Goal: Contribute content: Add original content to the website for others to see

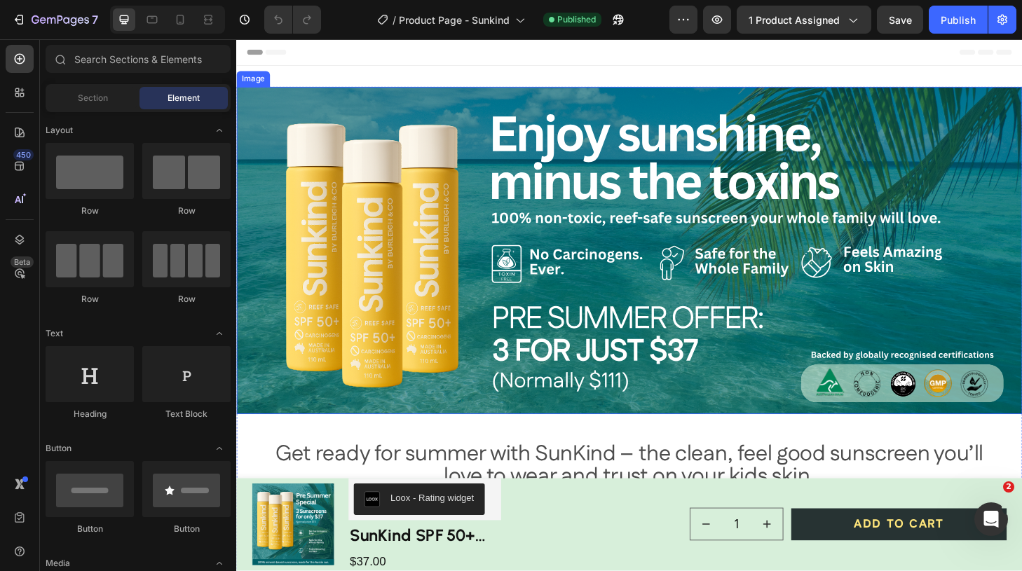
click at [493, 121] on img at bounding box center [656, 265] width 841 height 350
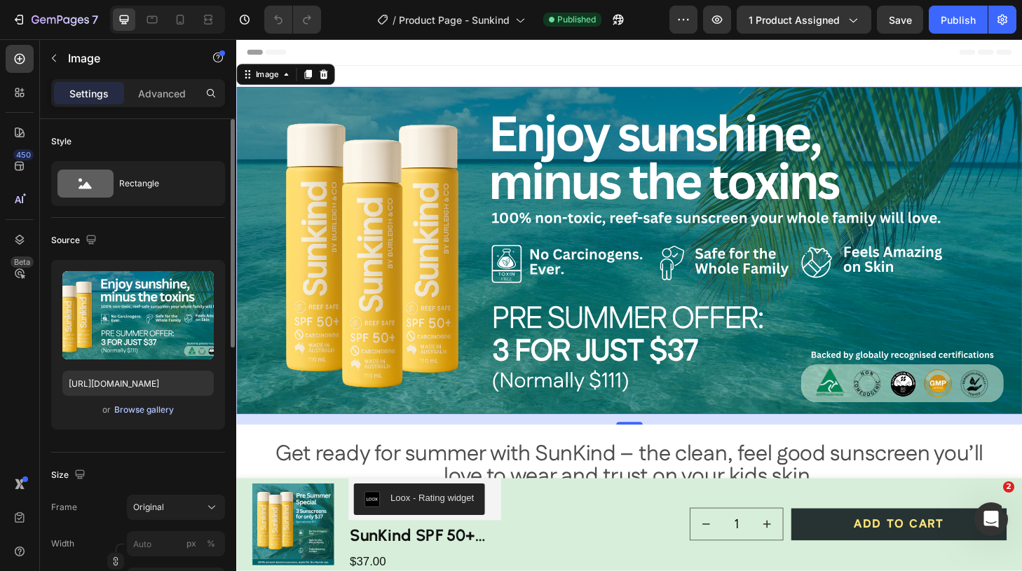
click at [139, 412] on div "Browse gallery" at bounding box center [144, 410] width 60 height 13
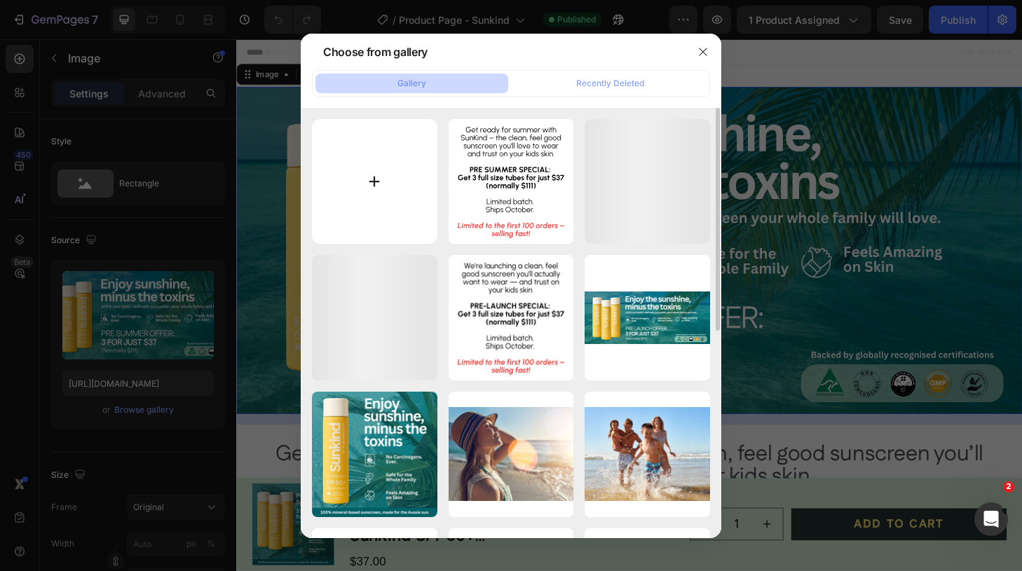
click at [372, 180] on input "file" at bounding box center [374, 181] width 125 height 125
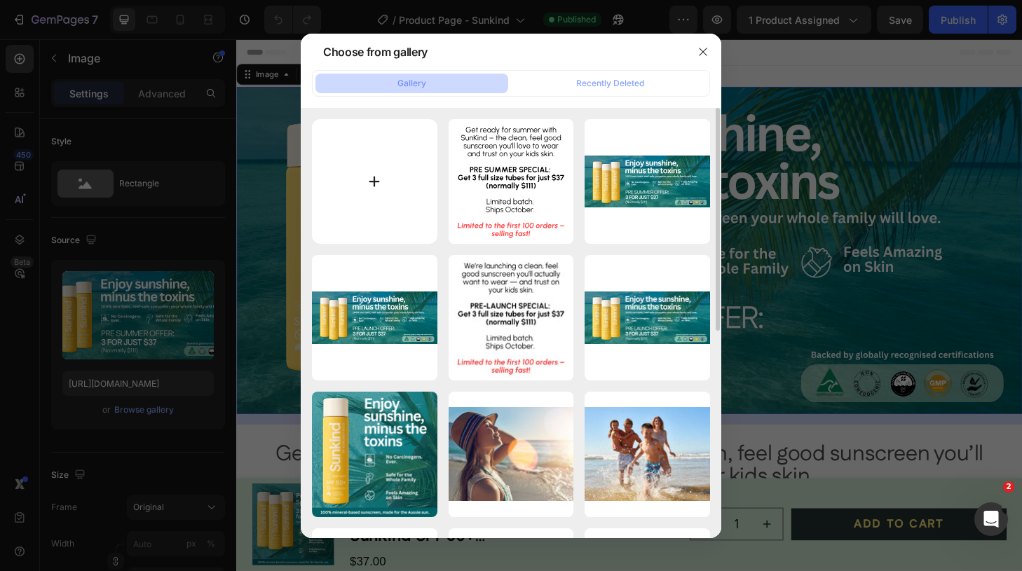
type input "C:\fakepath\New banner.svg"
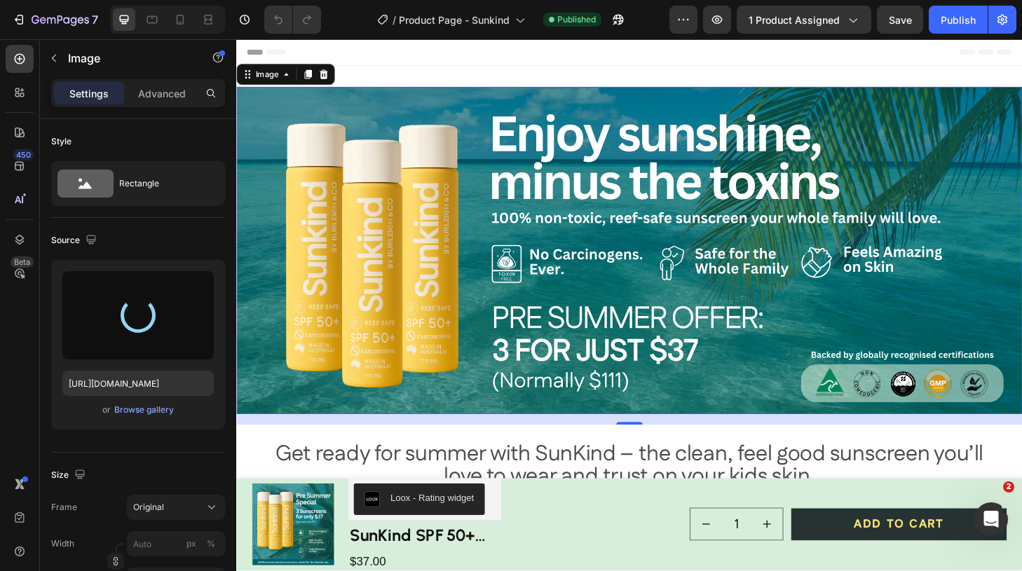
type input "[URL][DOMAIN_NAME]"
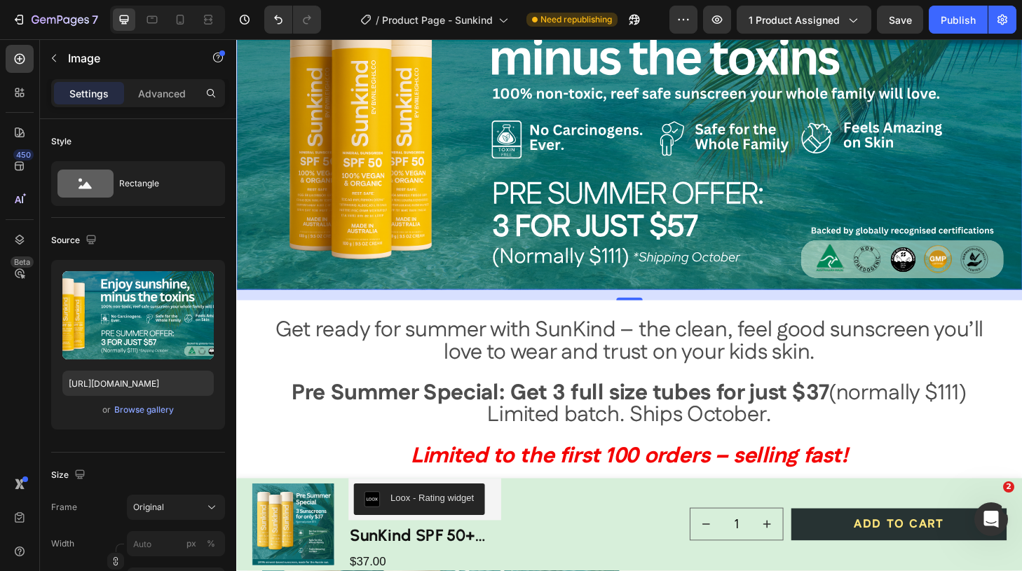
scroll to position [177, 0]
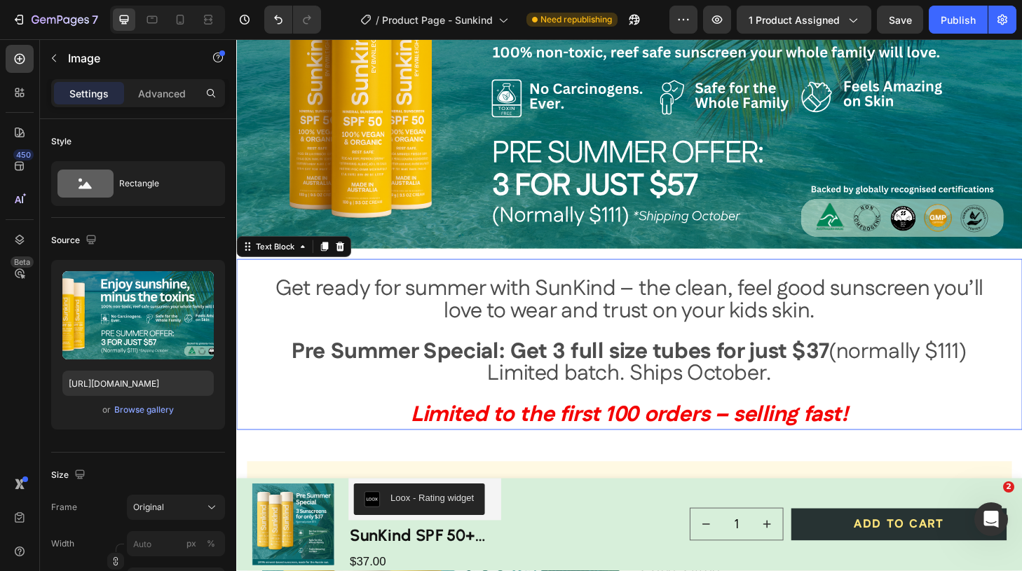
click at [612, 308] on span "Get ready for summer with SunKind – the clean, feel good sunscreen you’ll love …" at bounding box center [657, 318] width 758 height 57
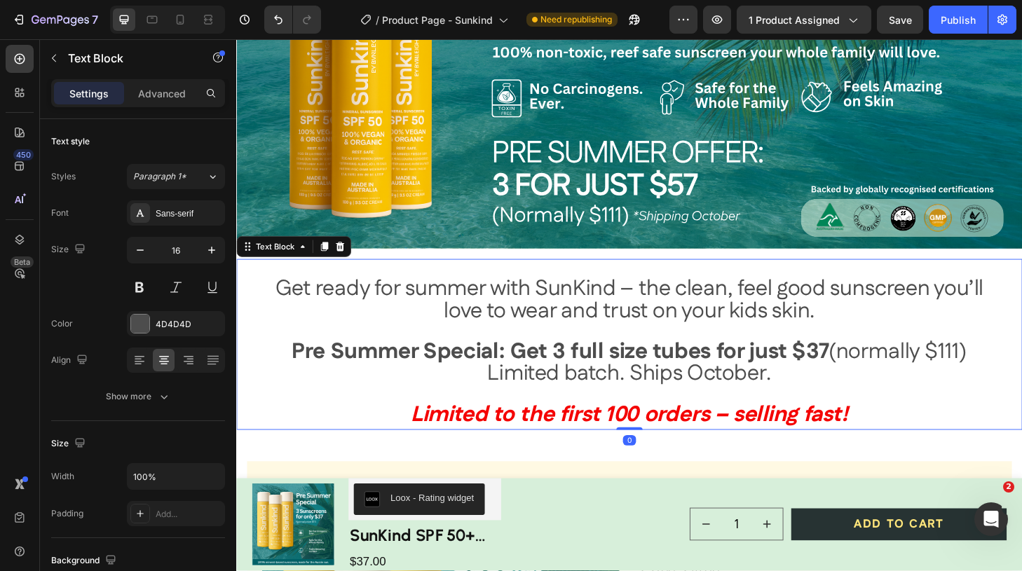
click at [612, 308] on span "Get ready for summer with SunKind – the clean, feel good sunscreen you’ll love …" at bounding box center [657, 318] width 758 height 57
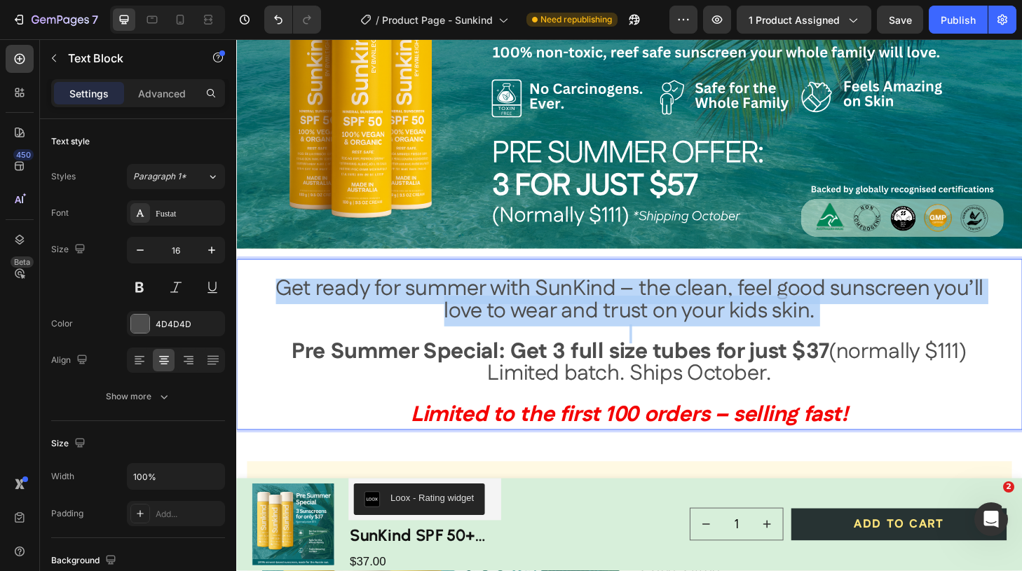
click at [612, 308] on span "Get ready for summer with SunKind – the clean, feel good sunscreen you’ll love …" at bounding box center [657, 318] width 758 height 57
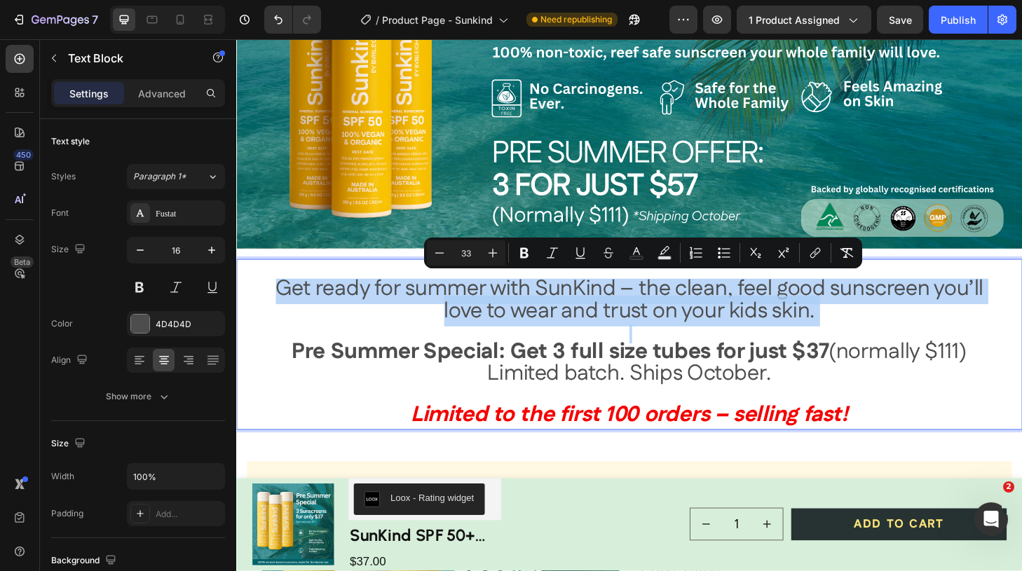
click at [612, 308] on span "Get ready for summer with SunKind – the clean, feel good sunscreen you’ll love …" at bounding box center [657, 318] width 758 height 57
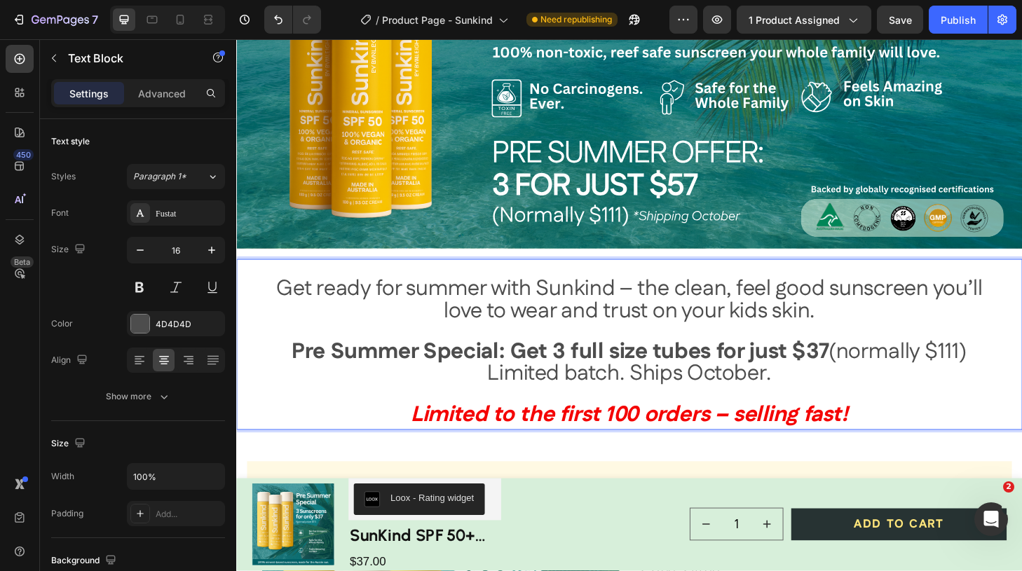
click at [665, 303] on span "Get ready for summer with Sunkind – the clean, feel good sunscreen you’ll love …" at bounding box center [657, 318] width 756 height 57
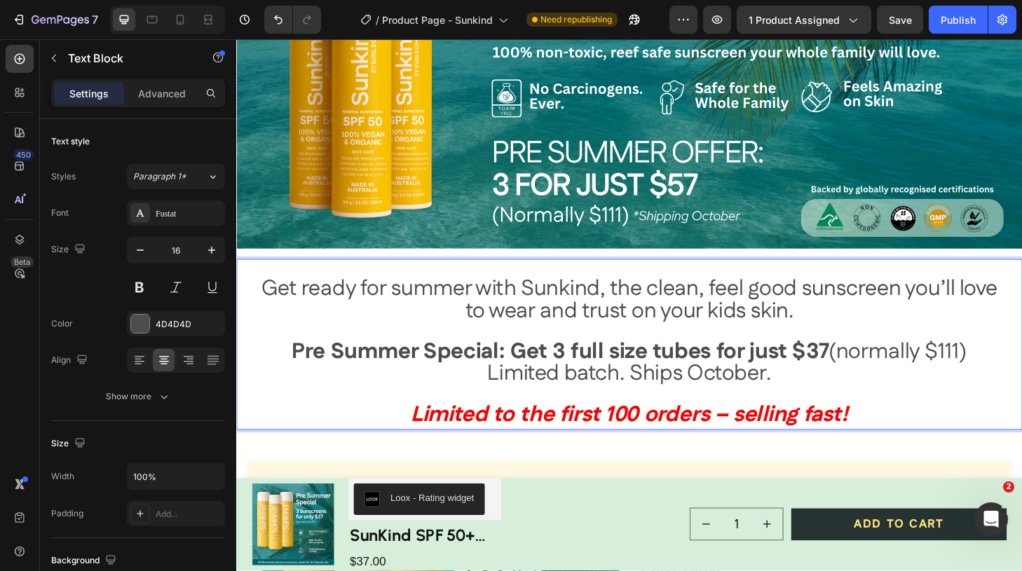
click at [859, 376] on strong "Pre Summer Special: Get 3 full size tubes for just $37" at bounding box center [583, 373] width 575 height 33
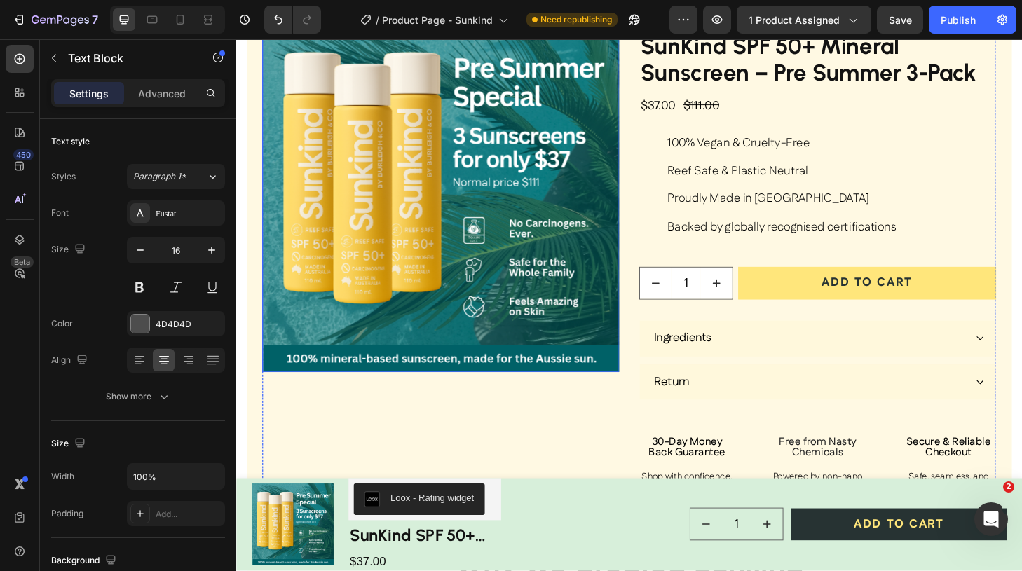
scroll to position [678, 0]
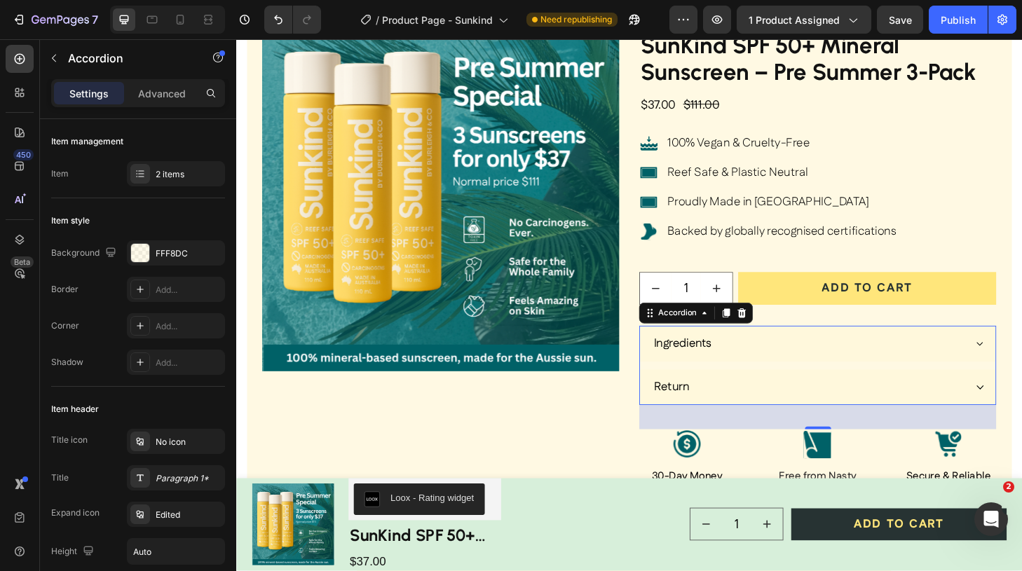
click at [812, 360] on div "Ingredients" at bounding box center [849, 365] width 336 height 20
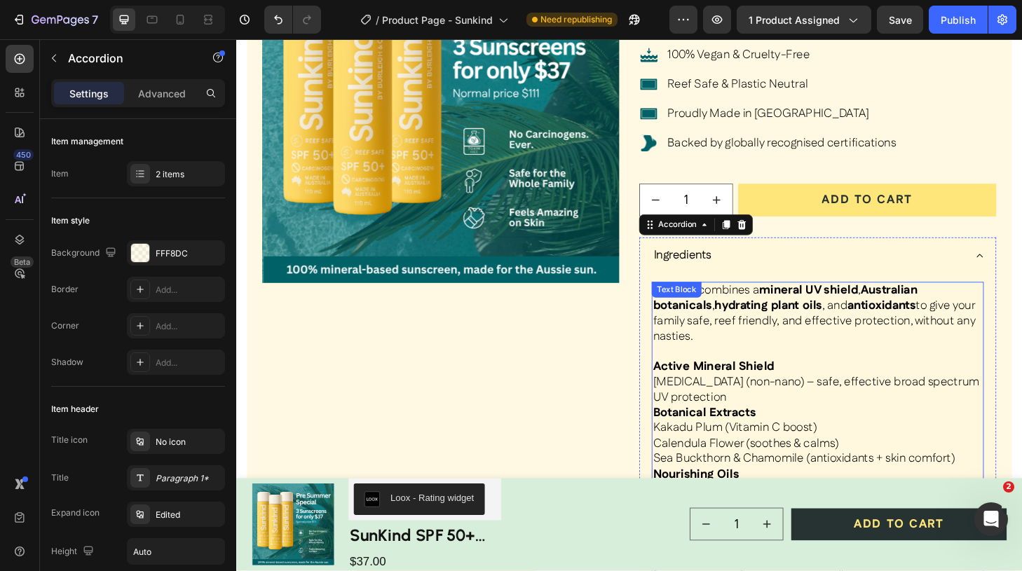
scroll to position [746, 0]
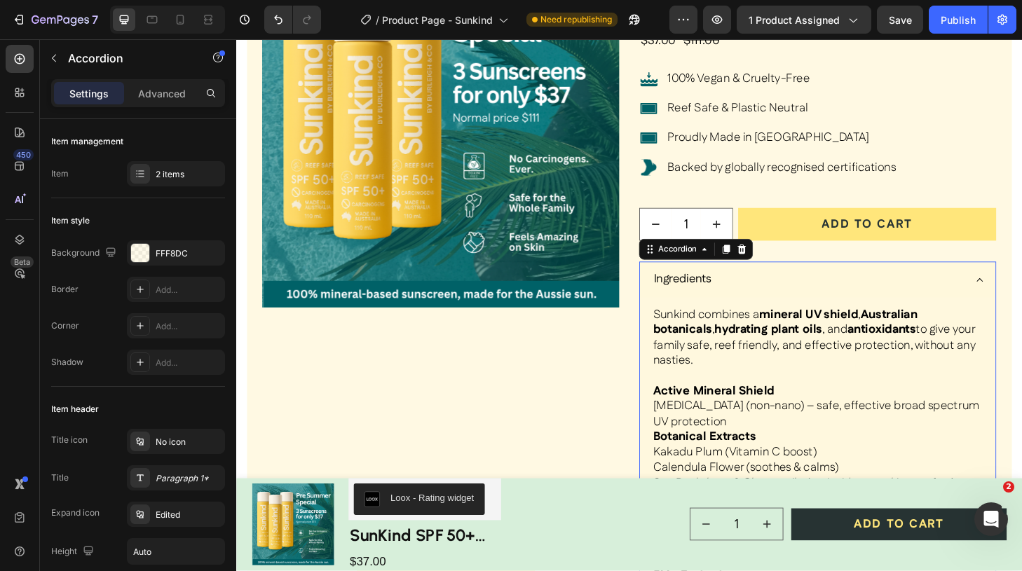
click at [838, 288] on div "Ingredients" at bounding box center [849, 297] width 336 height 20
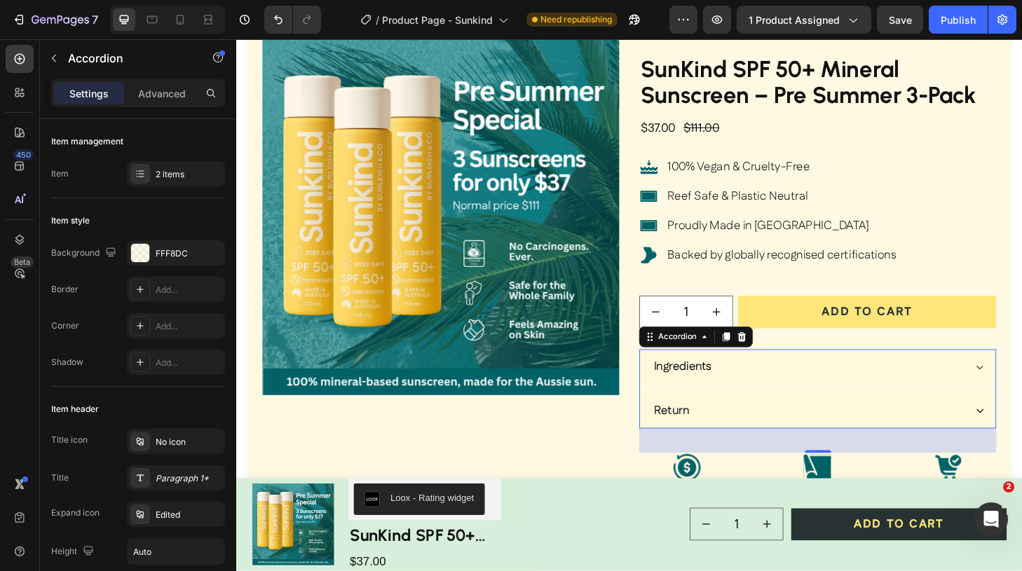
scroll to position [650, 0]
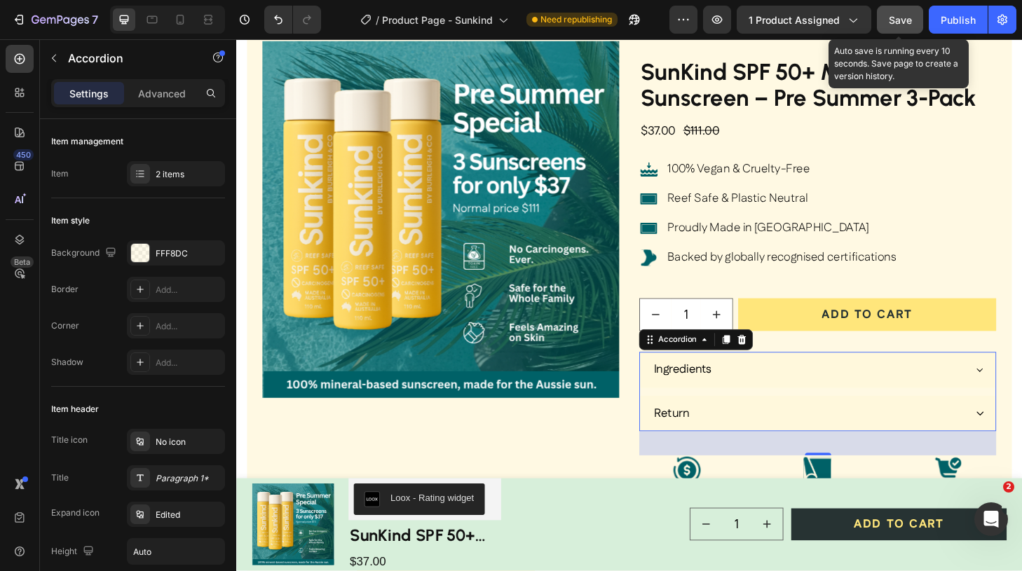
click at [889, 21] on span "Save" at bounding box center [900, 20] width 23 height 12
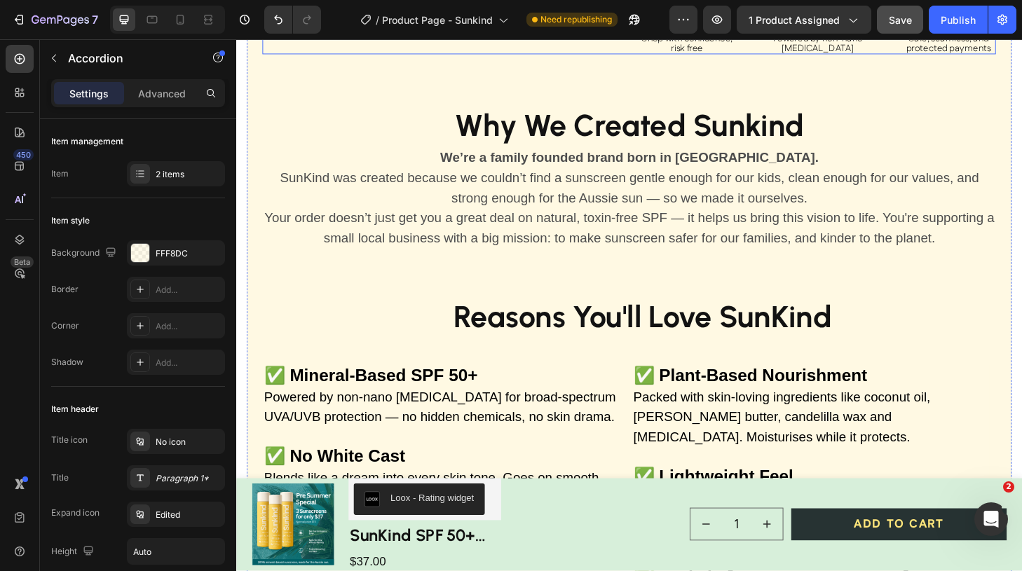
scroll to position [1189, 0]
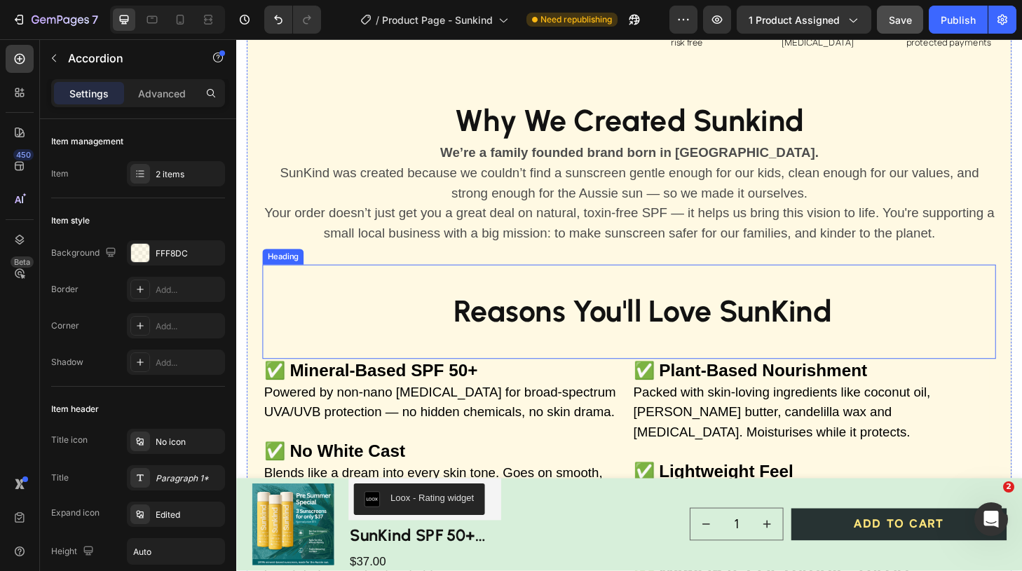
click at [820, 331] on strong "Reasons You'll Love SunKind" at bounding box center [670, 330] width 405 height 39
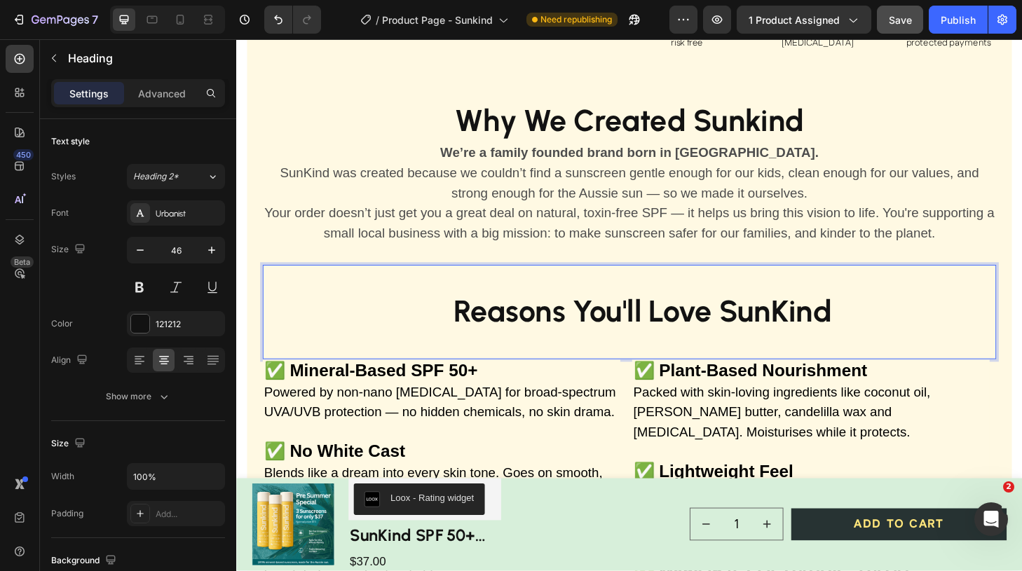
click at [828, 328] on strong "Reasons You'll Love SunKind" at bounding box center [670, 330] width 405 height 39
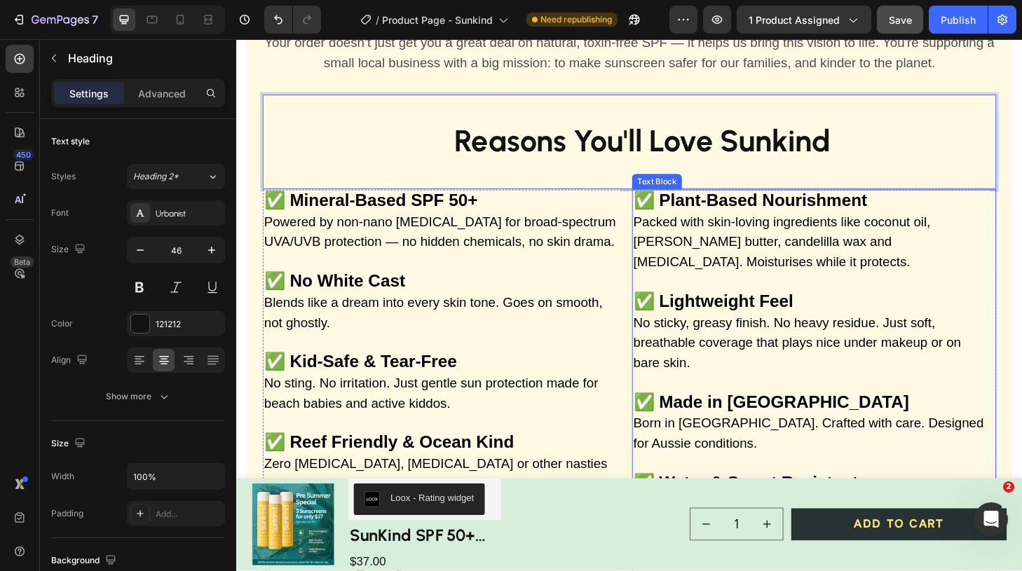
scroll to position [1377, 0]
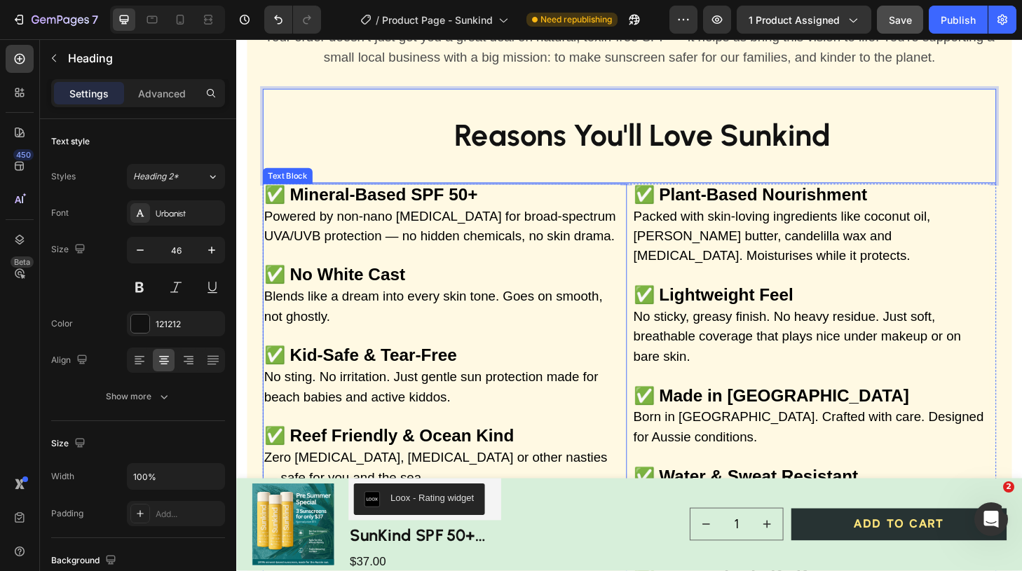
click at [493, 200] on p "✅ Mineral-Based SPF 50+ Powered by non-nano [MEDICAL_DATA] for broad-spectrum U…" at bounding box center [456, 229] width 380 height 66
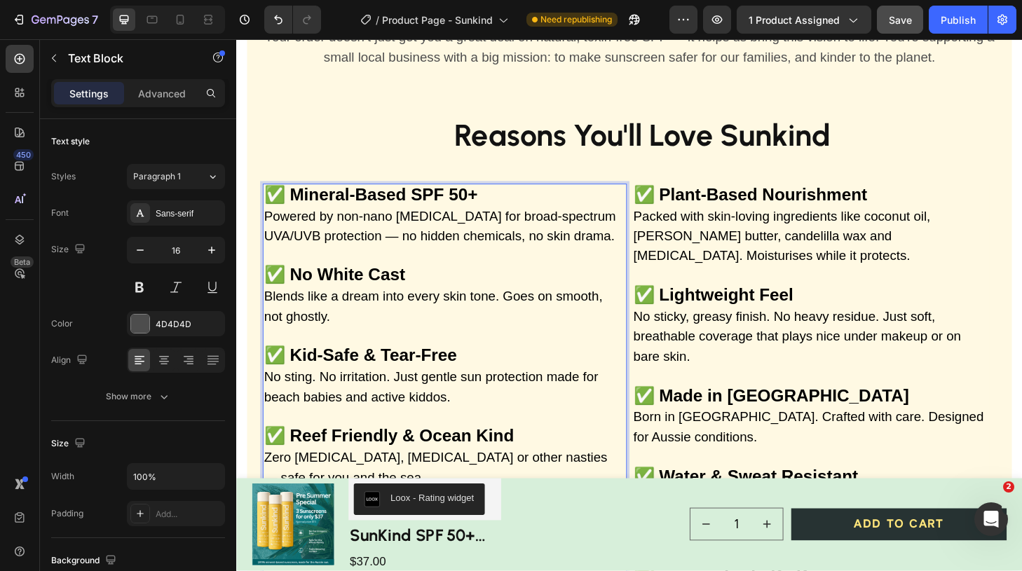
click at [486, 206] on strong "✅ Mineral-Based SPF 50+" at bounding box center [380, 205] width 228 height 21
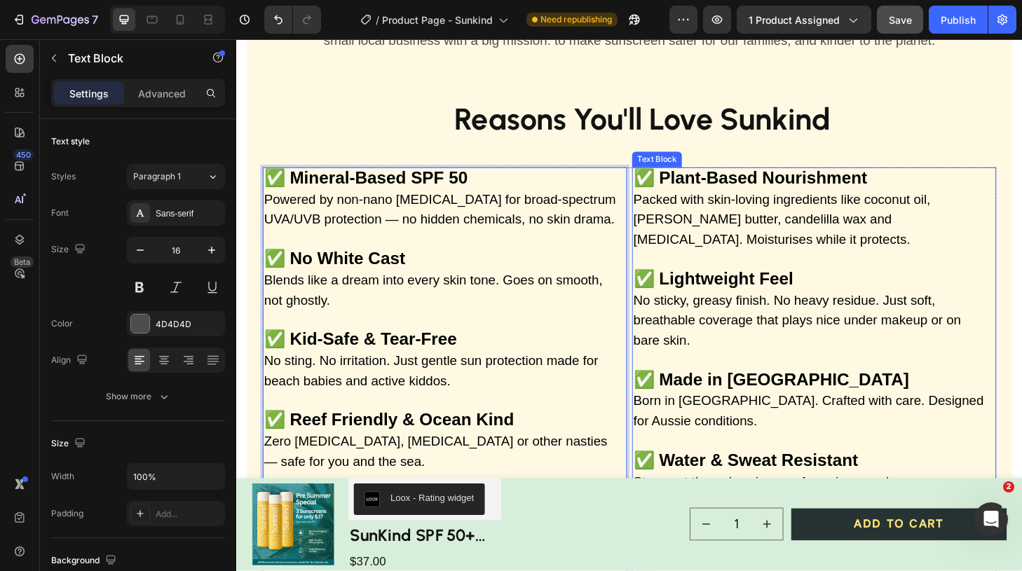
scroll to position [1397, 0]
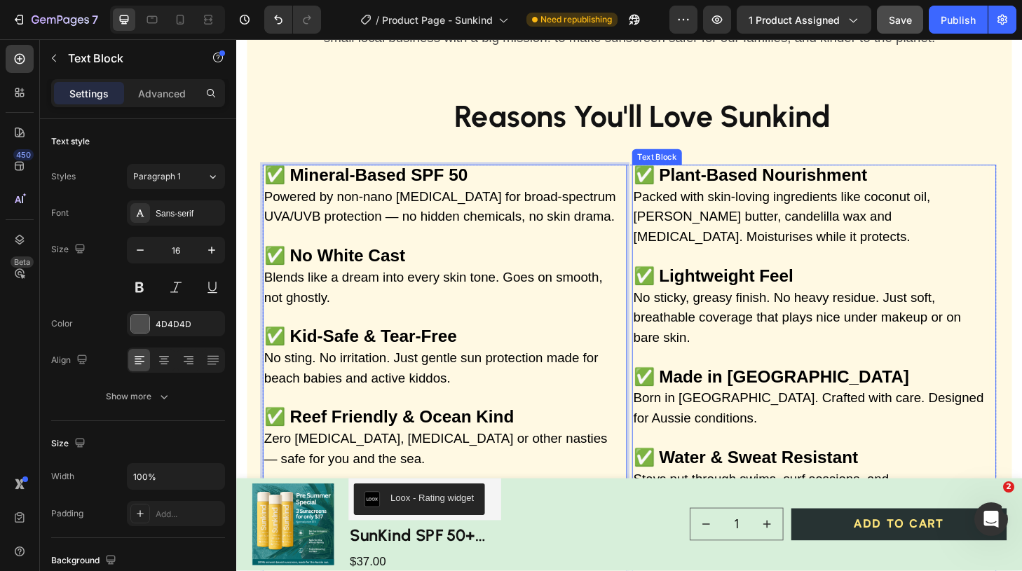
click at [768, 201] on span "Packed with skin-loving ingredients like coconut oil, [PERSON_NAME] butter, can…" at bounding box center [820, 229] width 318 height 59
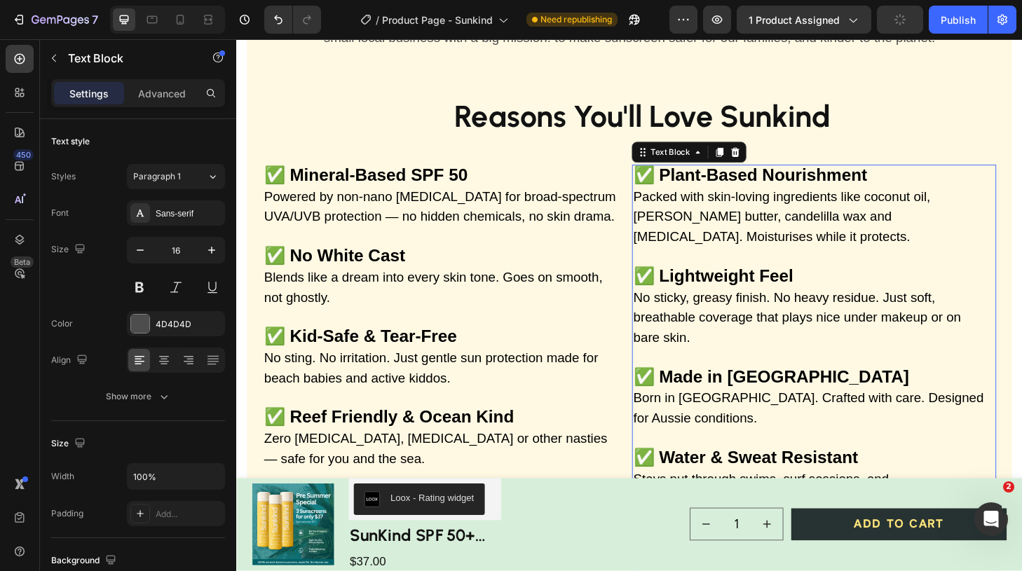
click at [772, 205] on span "Packed with skin-loving ingredients like coconut oil, [PERSON_NAME] butter, can…" at bounding box center [820, 229] width 318 height 59
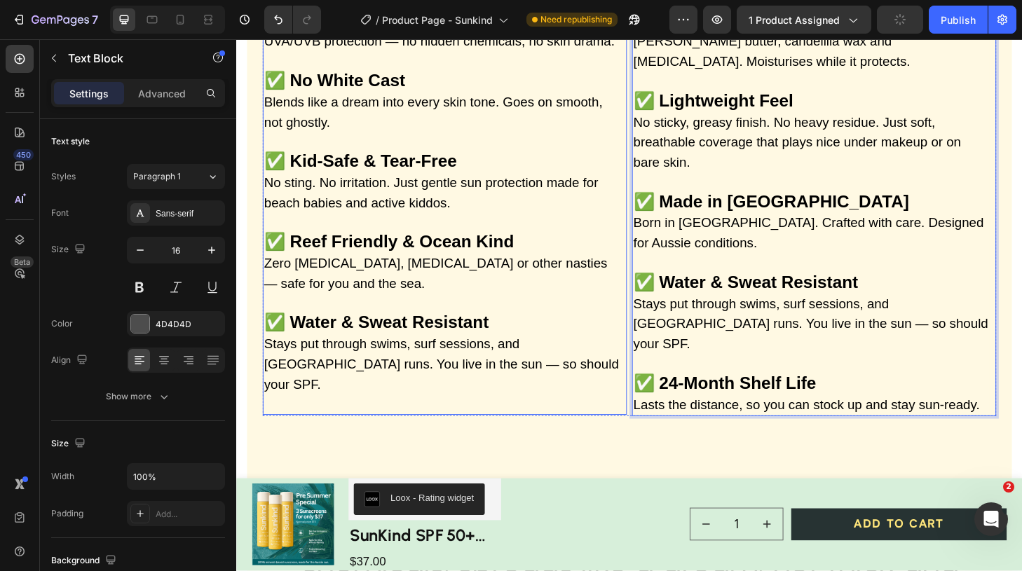
scroll to position [1587, 0]
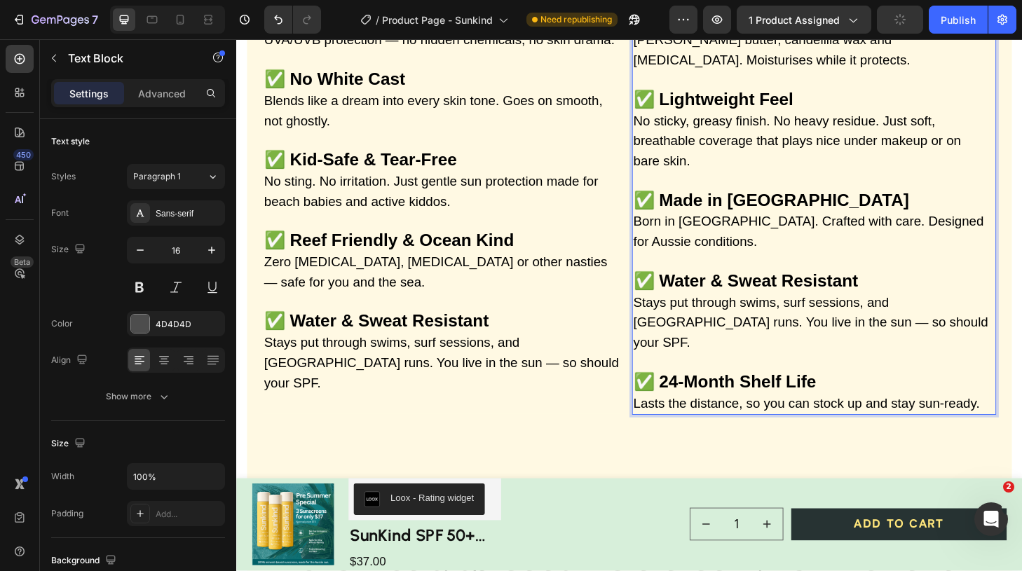
click at [831, 336] on span "Stays put through swims, surf sessions, and [GEOGRAPHIC_DATA] runs. You live in…" at bounding box center [851, 342] width 380 height 59
click at [994, 421] on span "Lasts the distance, so you can stock up and stay sun-ready." at bounding box center [846, 428] width 371 height 15
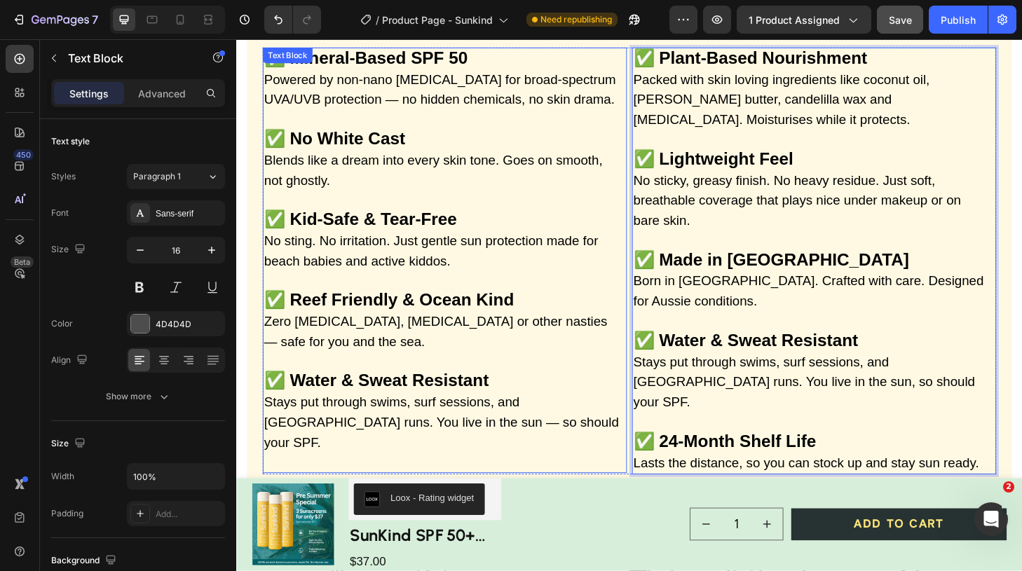
scroll to position [1529, 0]
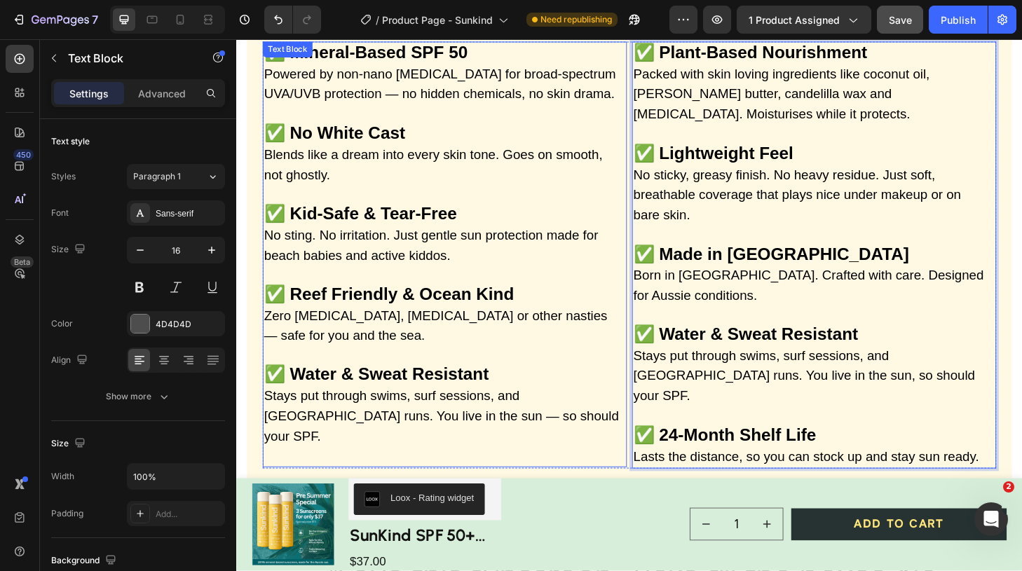
click at [326, 223] on strong "✅ Kid-Safe & Tear-Free" at bounding box center [369, 225] width 206 height 21
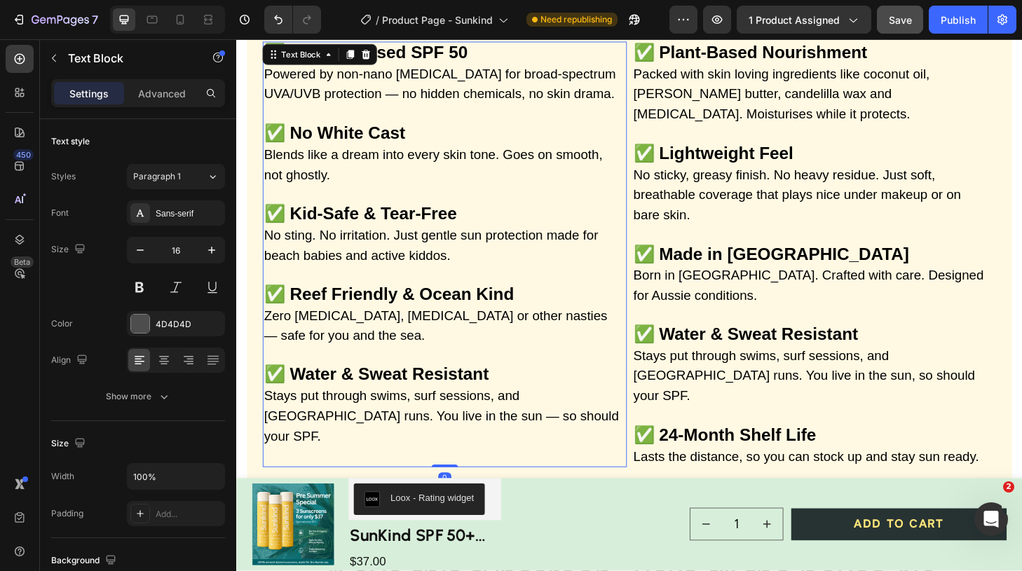
scroll to position [1529, 0]
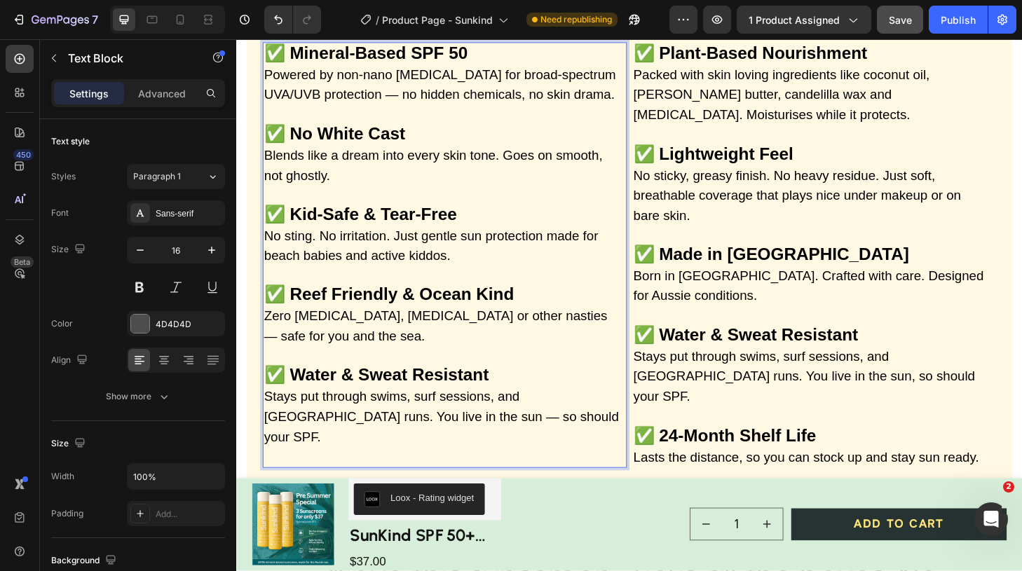
click at [327, 223] on strong "✅ Kid-Safe & Tear-Free" at bounding box center [369, 226] width 206 height 21
click at [560, 330] on span "Zero [MEDICAL_DATA], [MEDICAL_DATA] or other nasties — safe for you and the sea." at bounding box center [449, 346] width 367 height 37
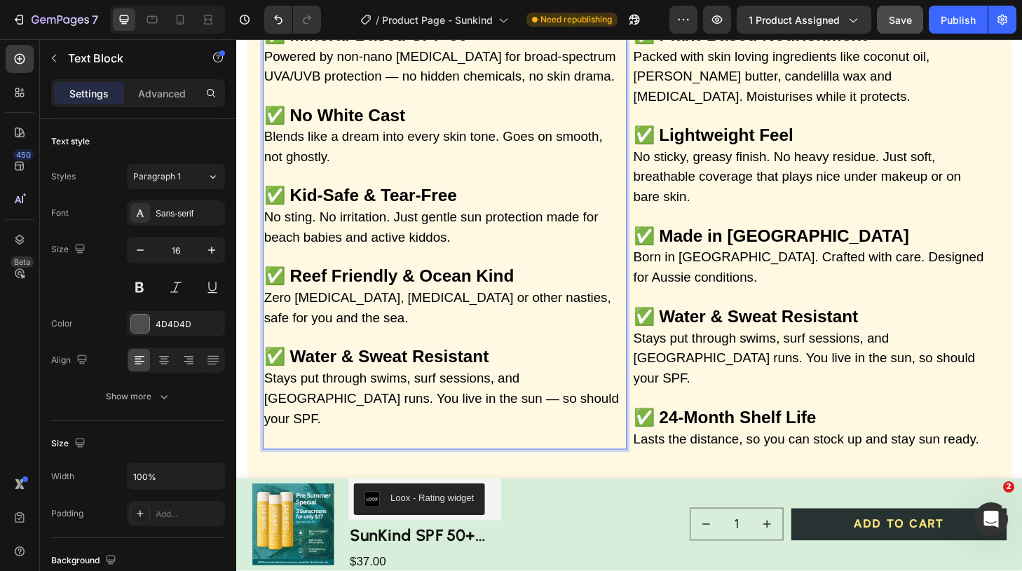
scroll to position [1552, 0]
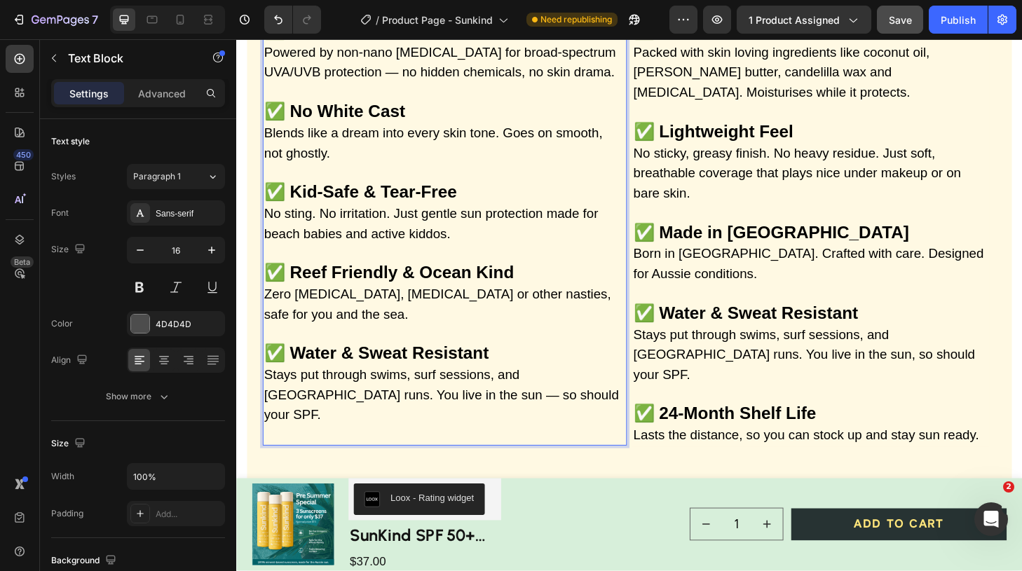
click at [435, 409] on span "Stays put through swims, surf sessions, and [GEOGRAPHIC_DATA] runs. You live in…" at bounding box center [456, 419] width 380 height 59
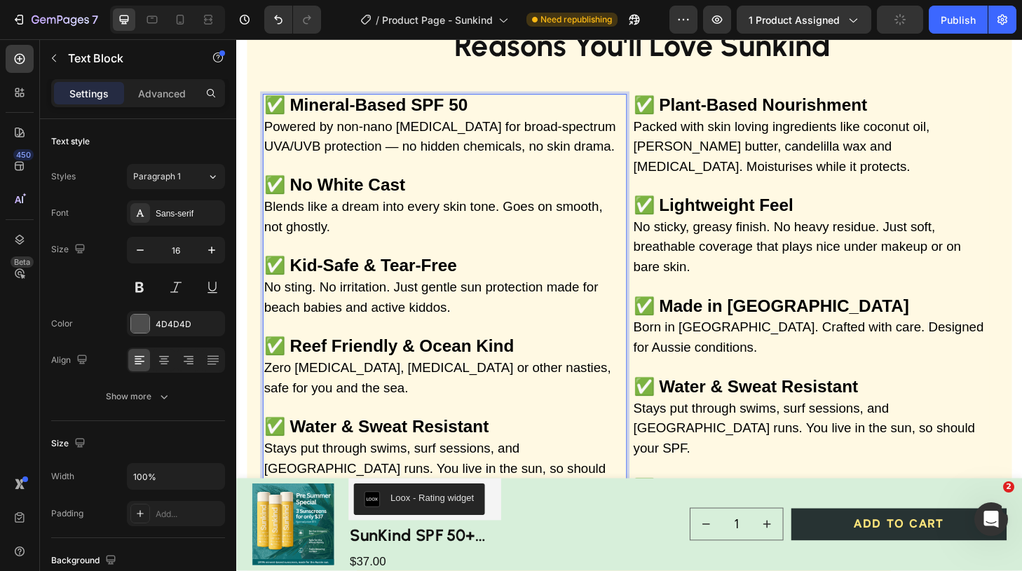
scroll to position [1471, 0]
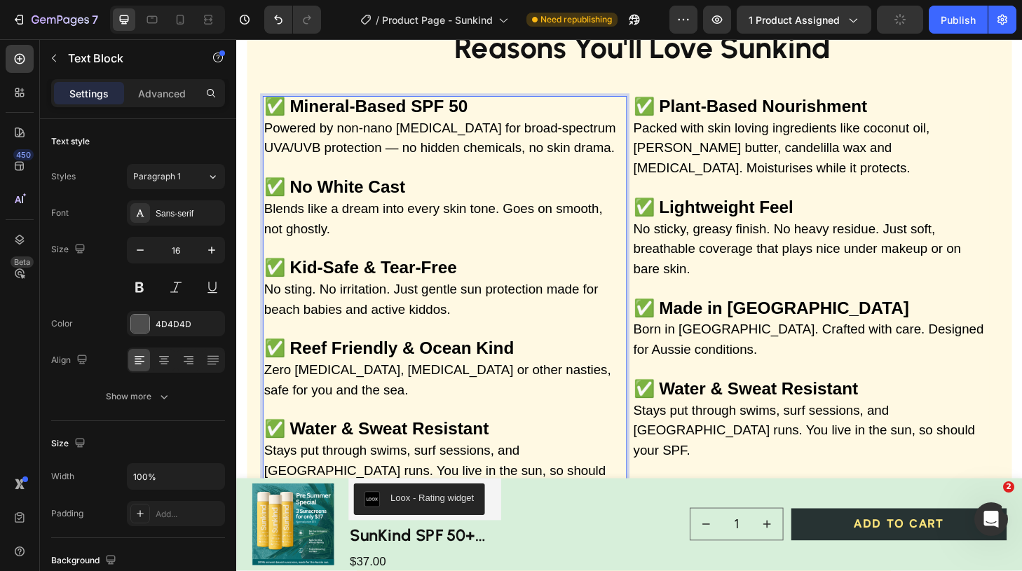
click at [417, 150] on span "Powered by non-nano [MEDICAL_DATA] for broad-spectrum UVA/UVB protection — no h…" at bounding box center [454, 145] width 376 height 37
click at [415, 151] on span "Powered by non-nano [MEDICAL_DATA] for broad-spectrum UVA/UVB protection — no h…" at bounding box center [454, 145] width 376 height 37
click at [528, 176] on p "Rich Text Editor. Editing area: main" at bounding box center [456, 177] width 380 height 20
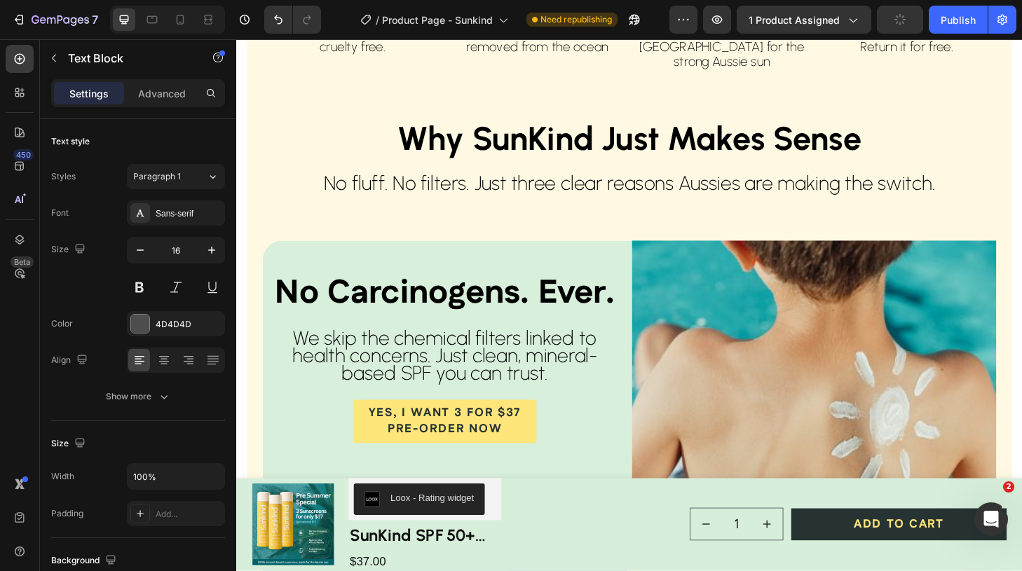
scroll to position [2438, 0]
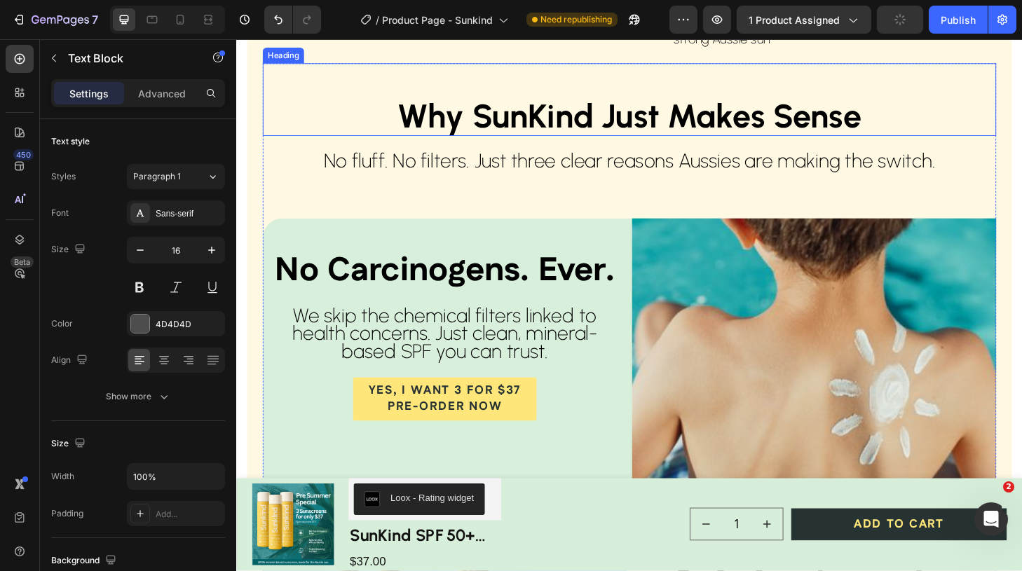
click at [568, 144] on h2 "Why SunKind Just Makes Sense" at bounding box center [656, 121] width 499 height 43
click at [567, 144] on h2 "Why SunKind Just Makes Sense" at bounding box center [656, 121] width 499 height 43
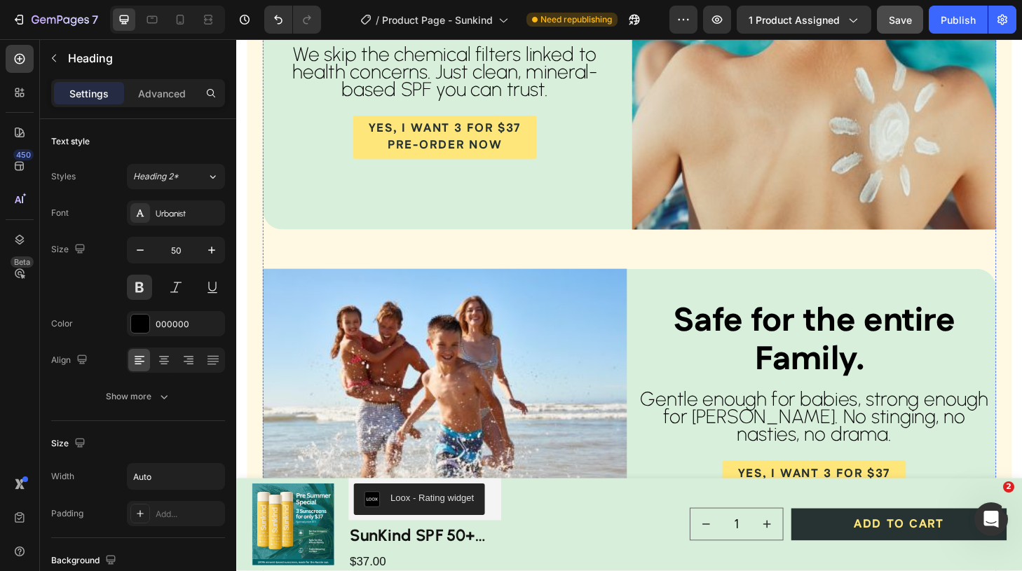
scroll to position [2720, 0]
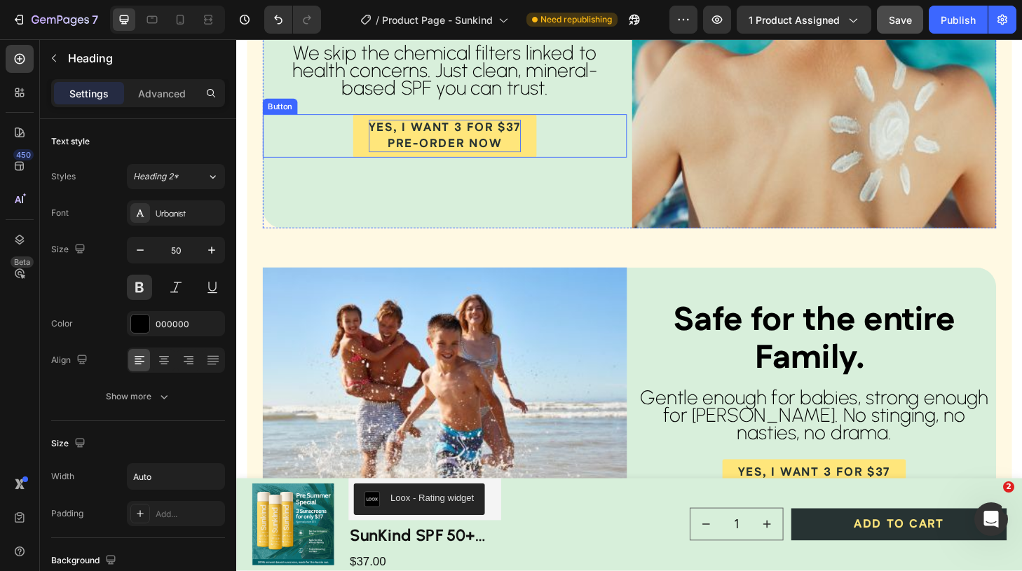
click at [536, 143] on span "Yes, I want 3 for $37" at bounding box center [459, 134] width 163 height 18
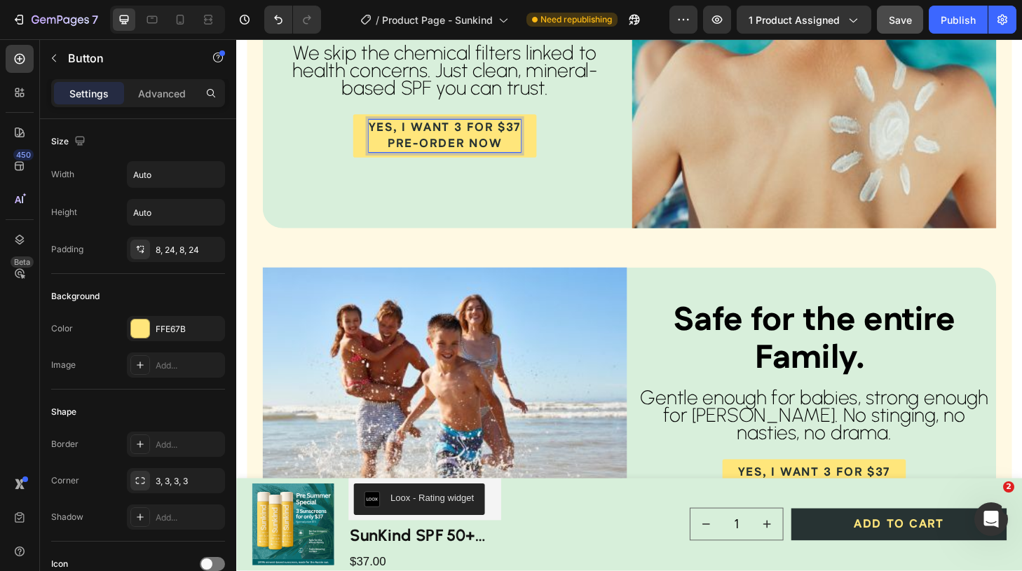
click at [533, 143] on span "Yes, I want 3 for $37" at bounding box center [459, 134] width 163 height 18
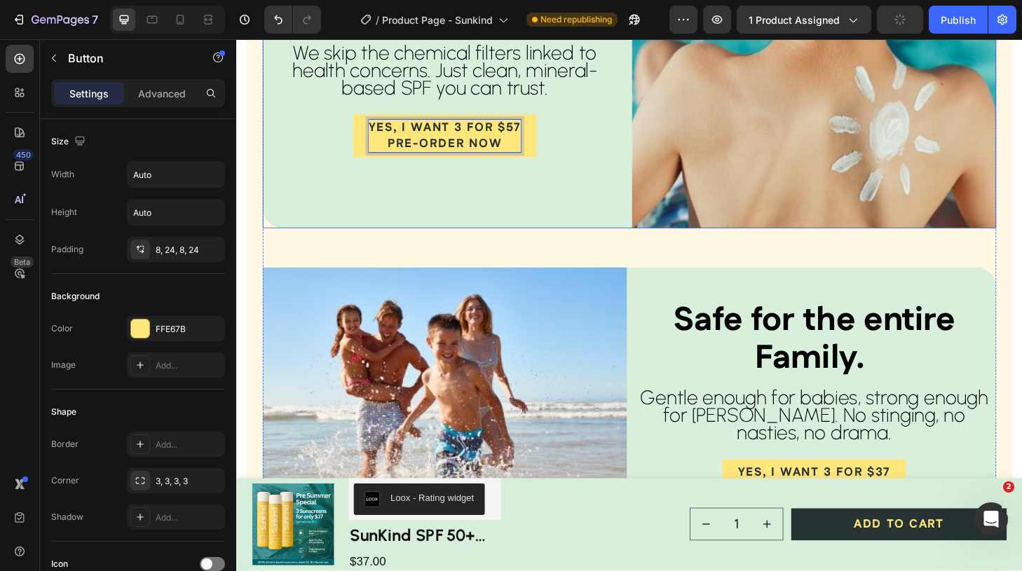
click at [570, 242] on div "No Carcinogens. Ever. Heading We skip the chemical filters linked to health con…" at bounding box center [459, 96] width 390 height 292
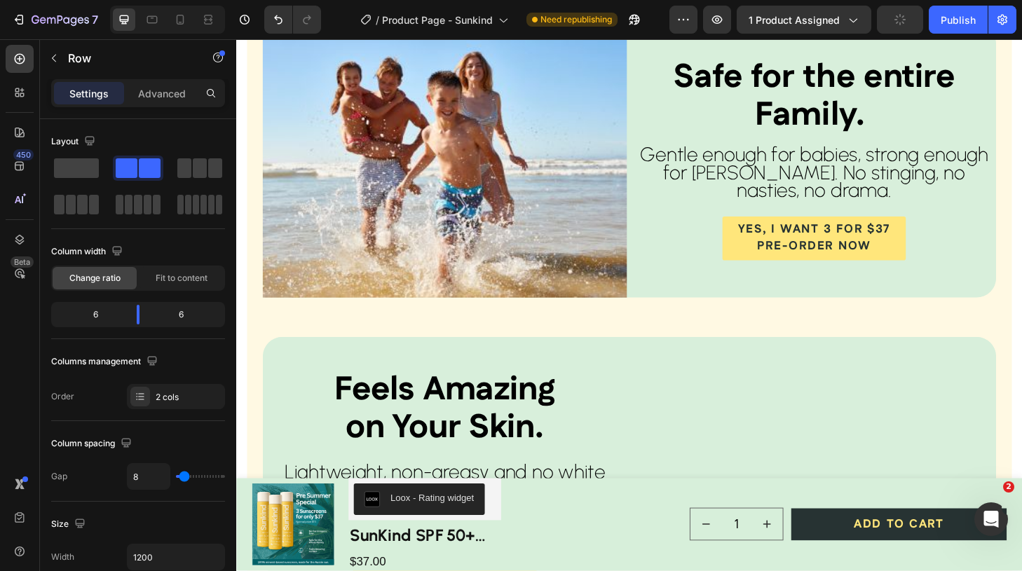
scroll to position [2981, 0]
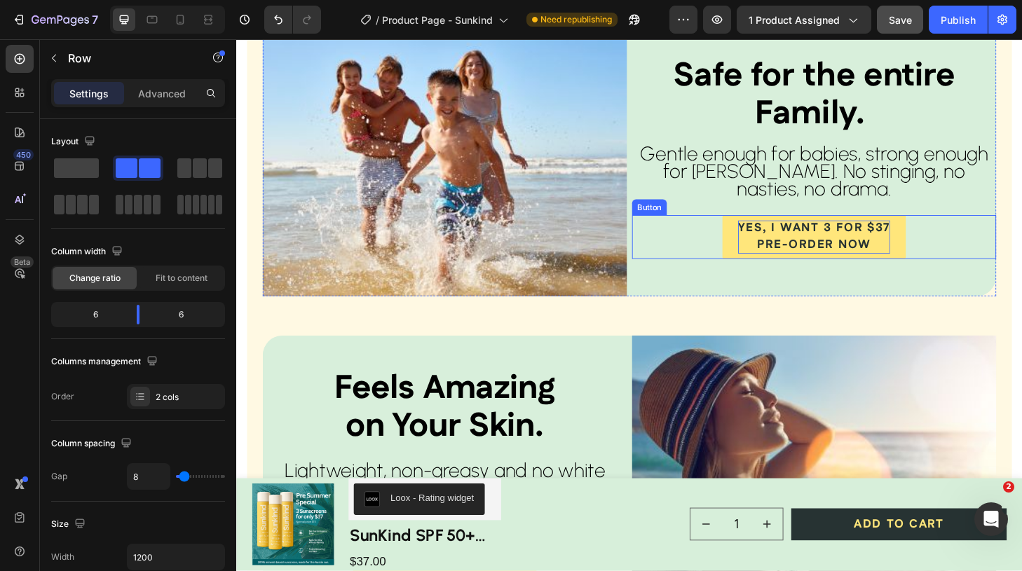
click at [923, 251] on span "Yes, I want 3 for $37" at bounding box center [854, 242] width 163 height 18
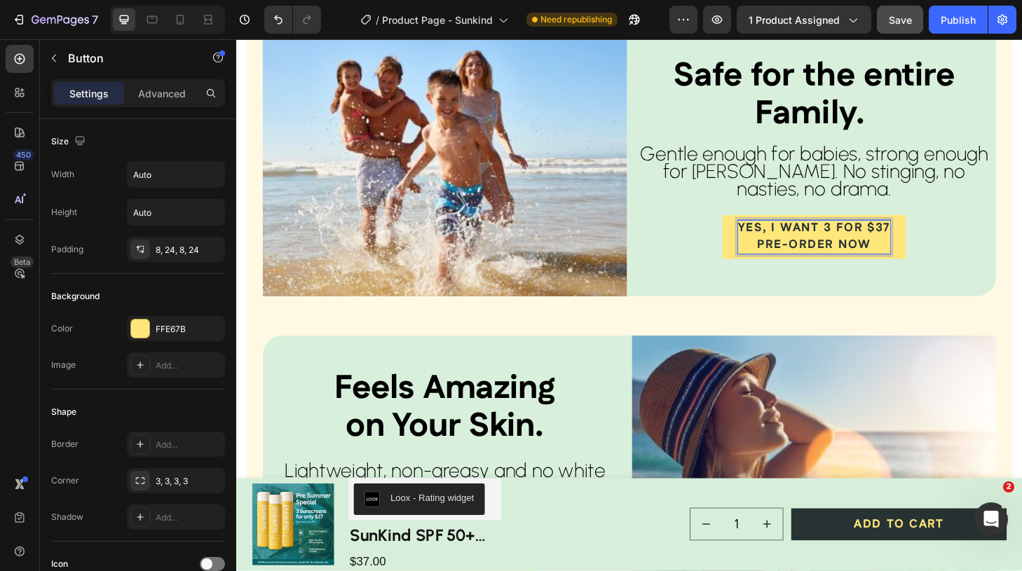
click at [926, 251] on span "Yes, I want 3 for $37" at bounding box center [854, 242] width 163 height 18
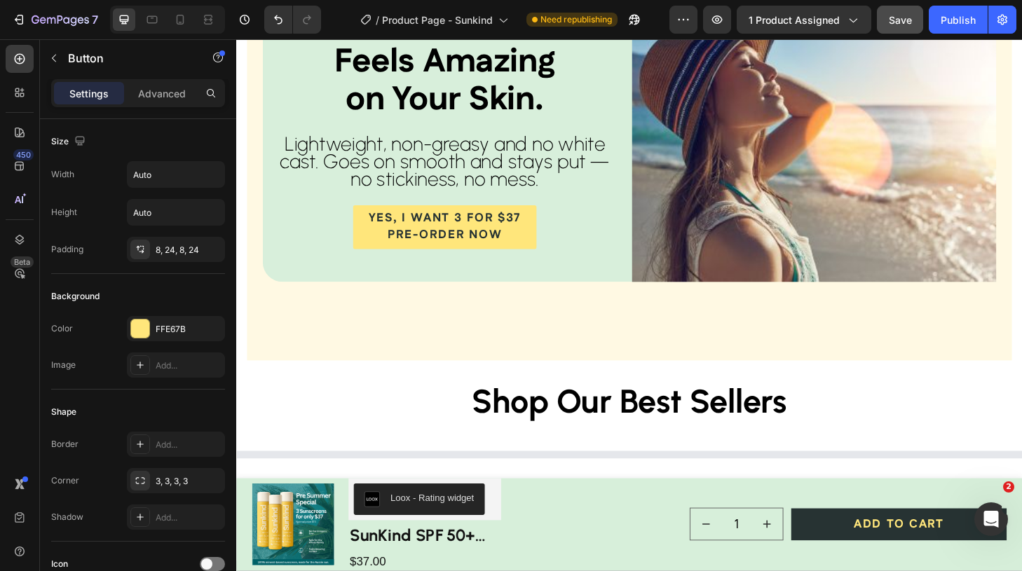
scroll to position [3334, 0]
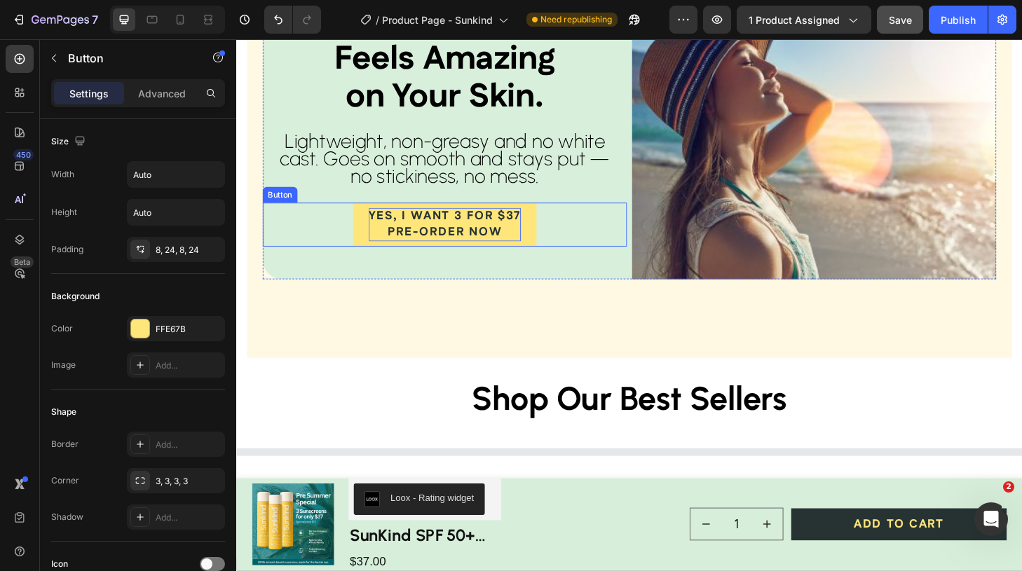
click at [532, 238] on span "Yes, I want 3 for $37" at bounding box center [459, 228] width 163 height 18
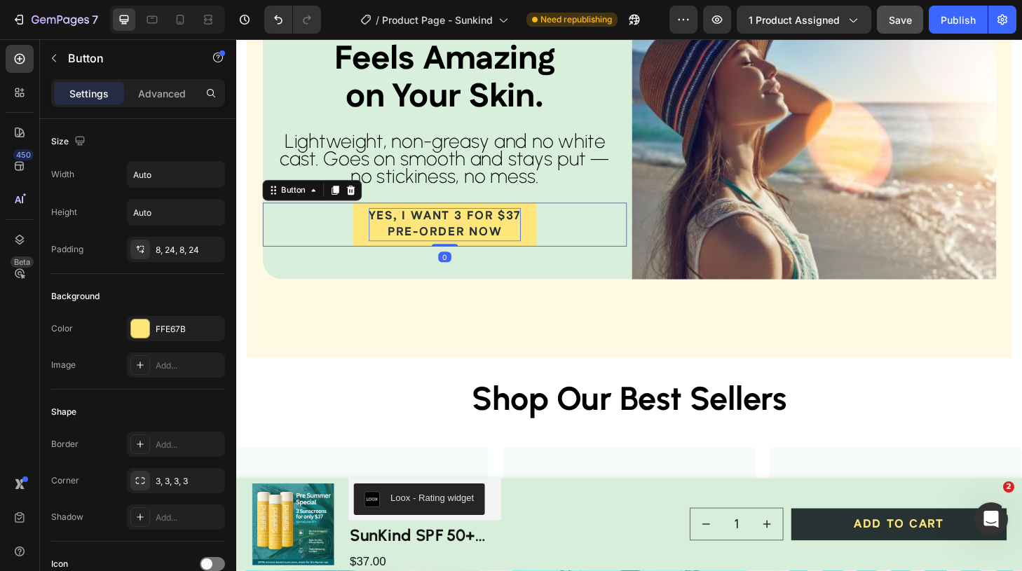
click at [532, 238] on span "Yes, I want 3 for $37" at bounding box center [459, 228] width 163 height 18
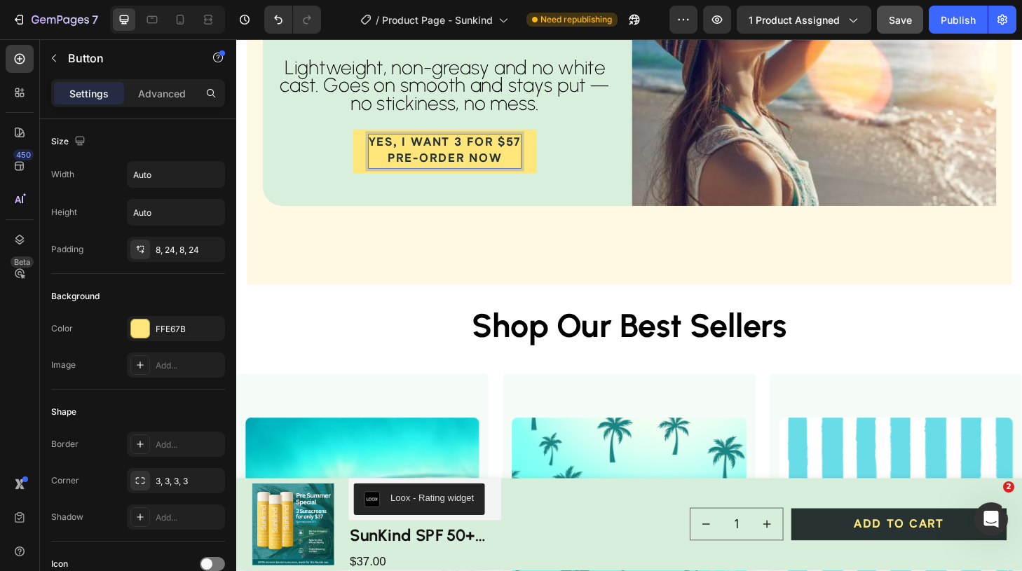
scroll to position [3408, 0]
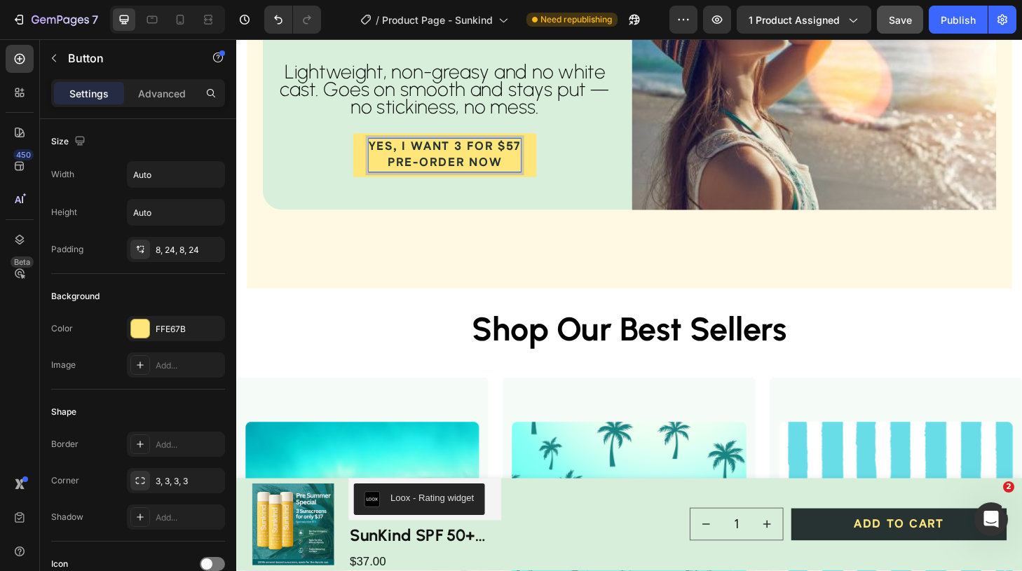
click at [435, 181] on span "Pre-Order Now" at bounding box center [459, 172] width 122 height 18
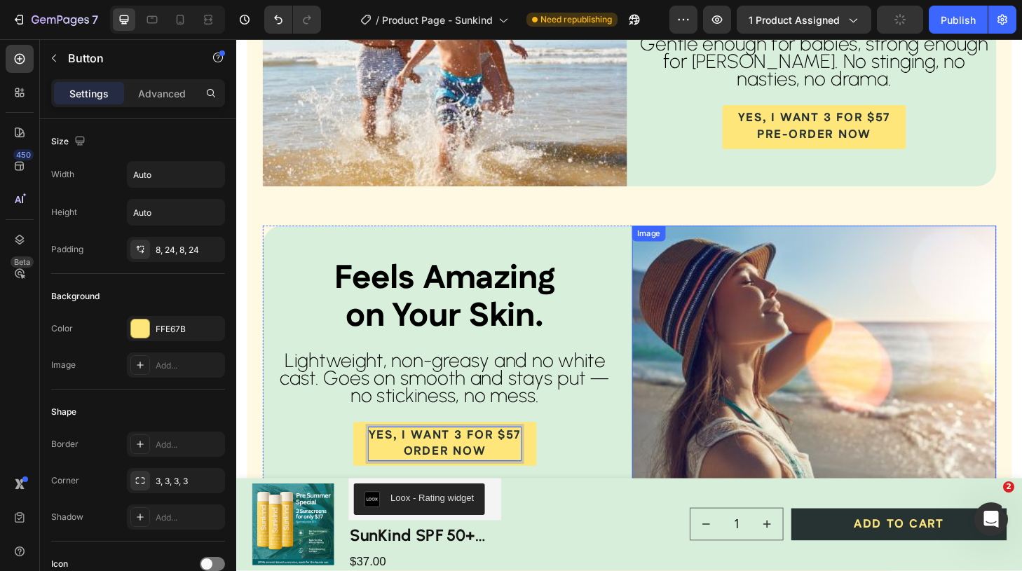
scroll to position [3094, 0]
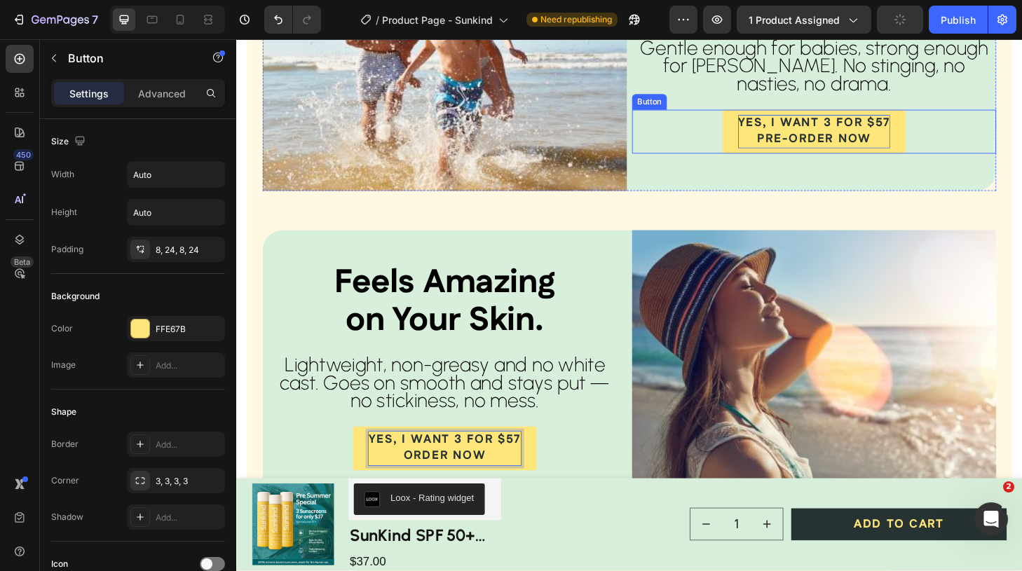
click at [828, 156] on span "Pre-Order Now" at bounding box center [854, 146] width 122 height 18
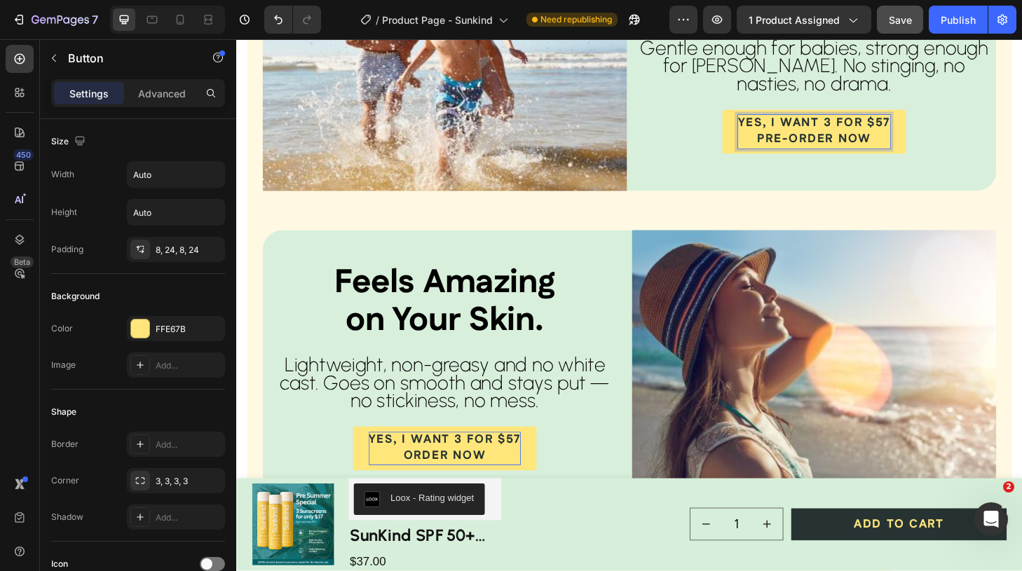
click at [828, 156] on span "Pre-Order Now" at bounding box center [854, 146] width 122 height 18
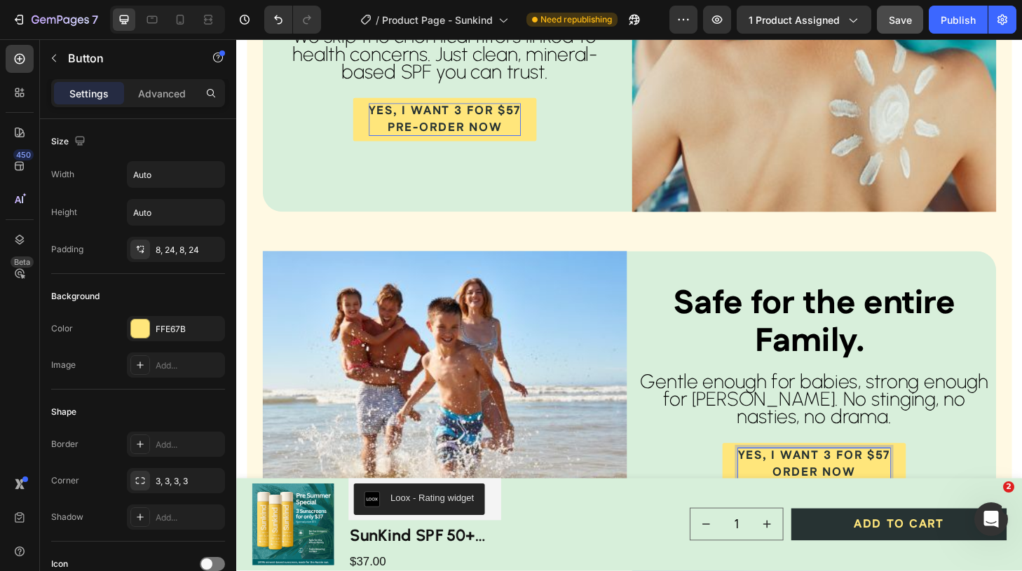
scroll to position [2726, 0]
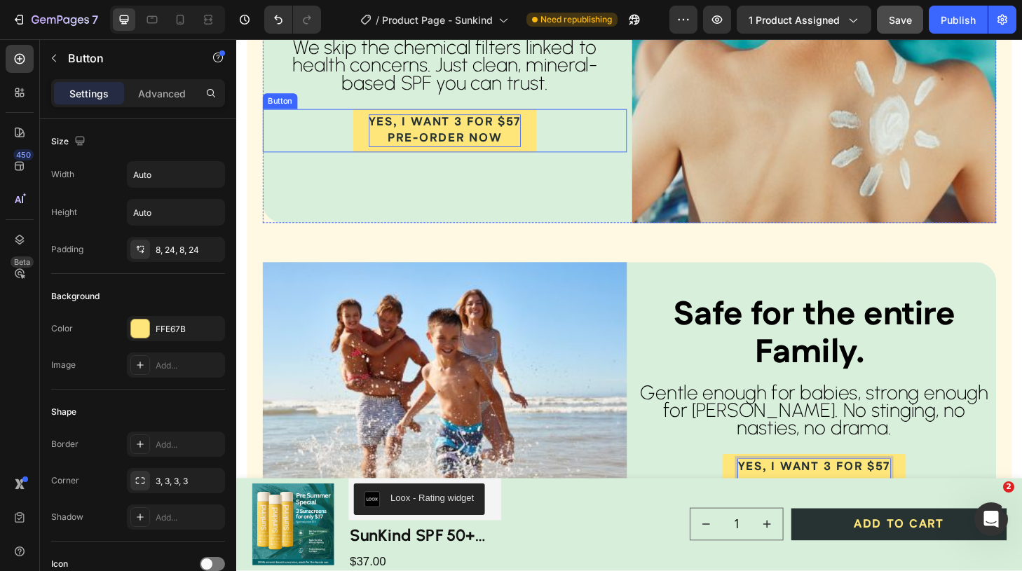
click at [439, 155] on span "Pre-Order Now" at bounding box center [459, 146] width 122 height 18
click at [433, 155] on span "Pre-Order Now" at bounding box center [459, 146] width 122 height 18
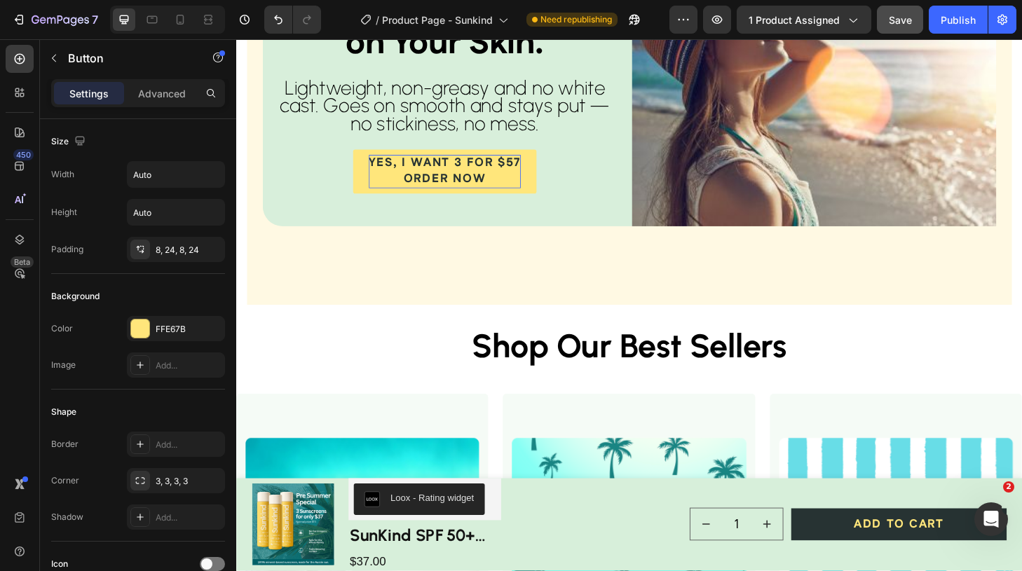
scroll to position [3394, 0]
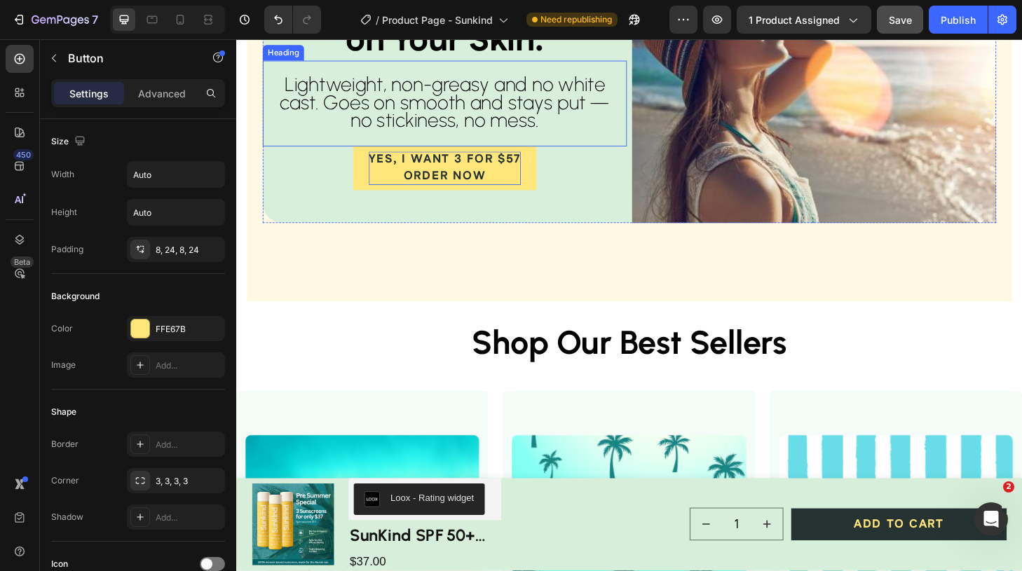
click at [627, 139] on span "Lightweight, non-greasy and no white cast. Goes on smooth and stays put — no st…" at bounding box center [459, 107] width 354 height 64
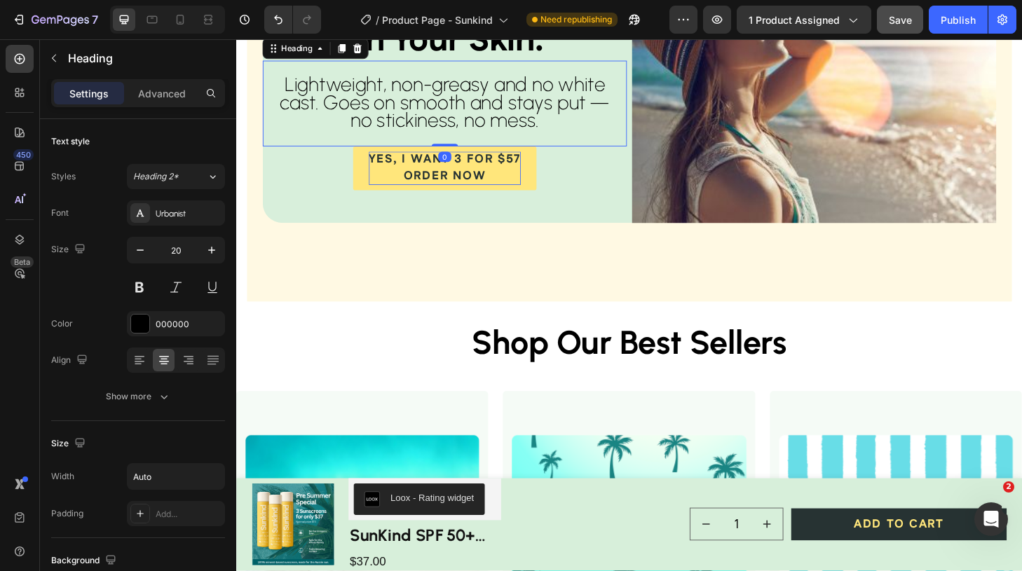
click at [635, 154] on h2 "⁠⁠⁠⁠⁠⁠⁠ Lightweight, non-greasy and no white cast. Goes on smooth and stays put…" at bounding box center [459, 108] width 376 height 92
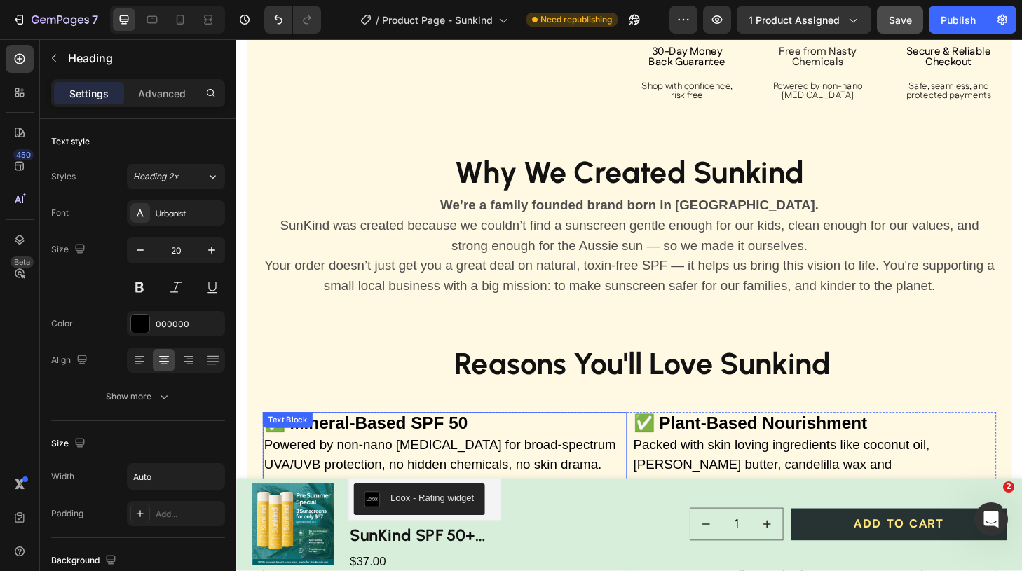
scroll to position [1130, 0]
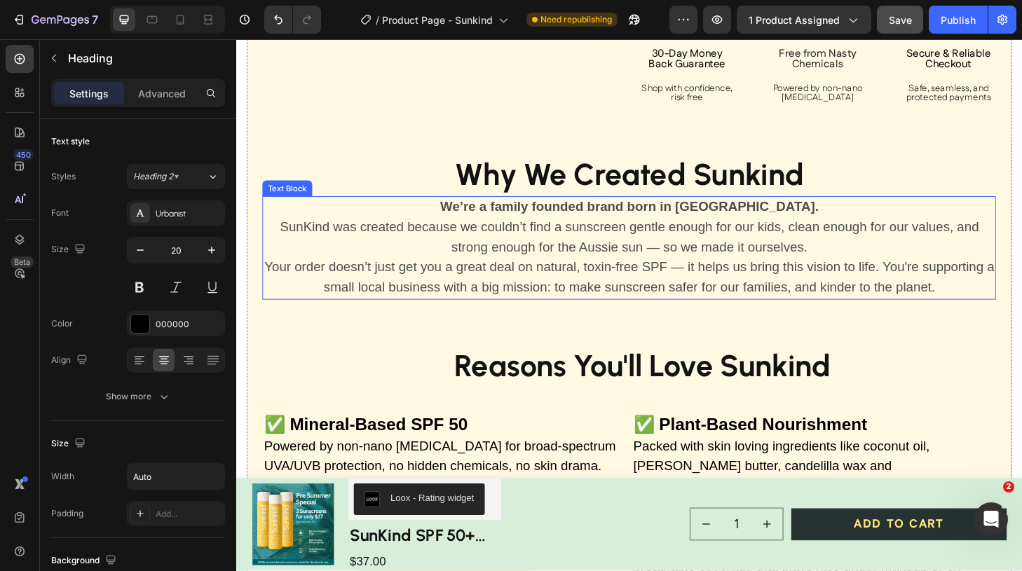
click at [692, 262] on span "SunKind was created because we couldn’t find a sunscreen gentle enough for our …" at bounding box center [656, 251] width 748 height 37
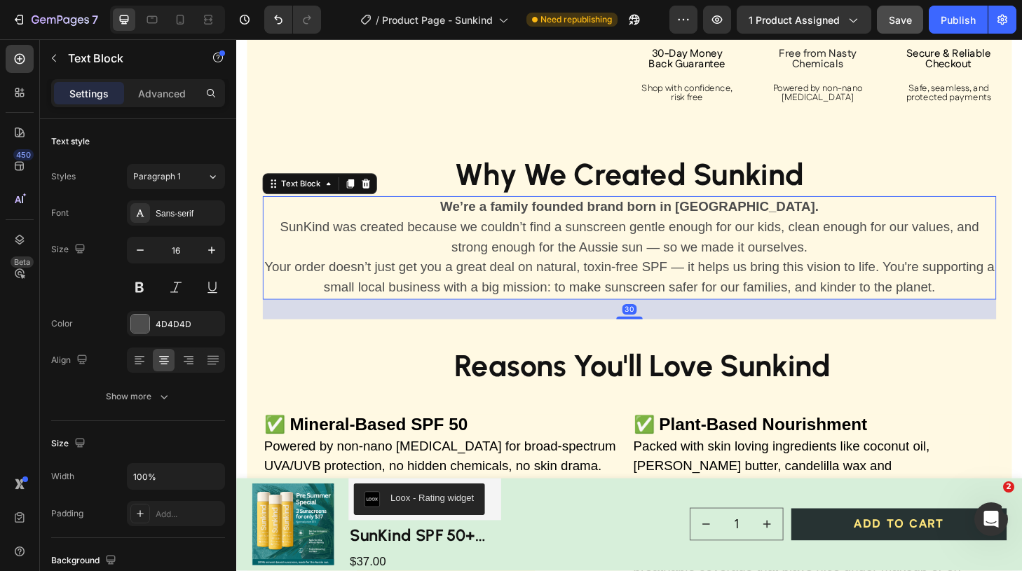
click at [695, 262] on span "SunKind was created because we couldn’t find a sunscreen gentle enough for our …" at bounding box center [656, 251] width 748 height 37
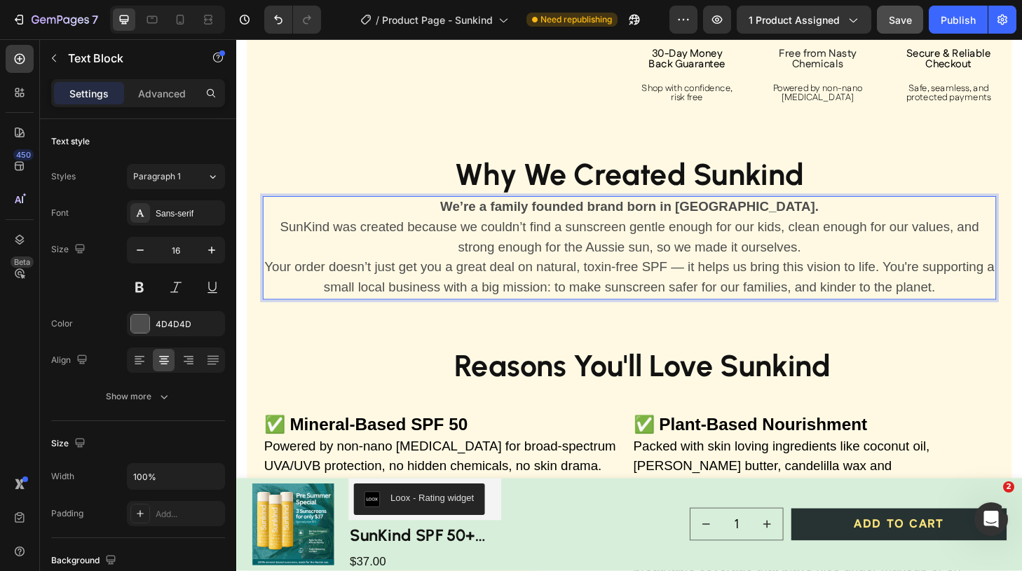
click at [718, 282] on span "Your order doesn’t just get you a great deal on natural, toxin-free SPF — it he…" at bounding box center [656, 293] width 781 height 37
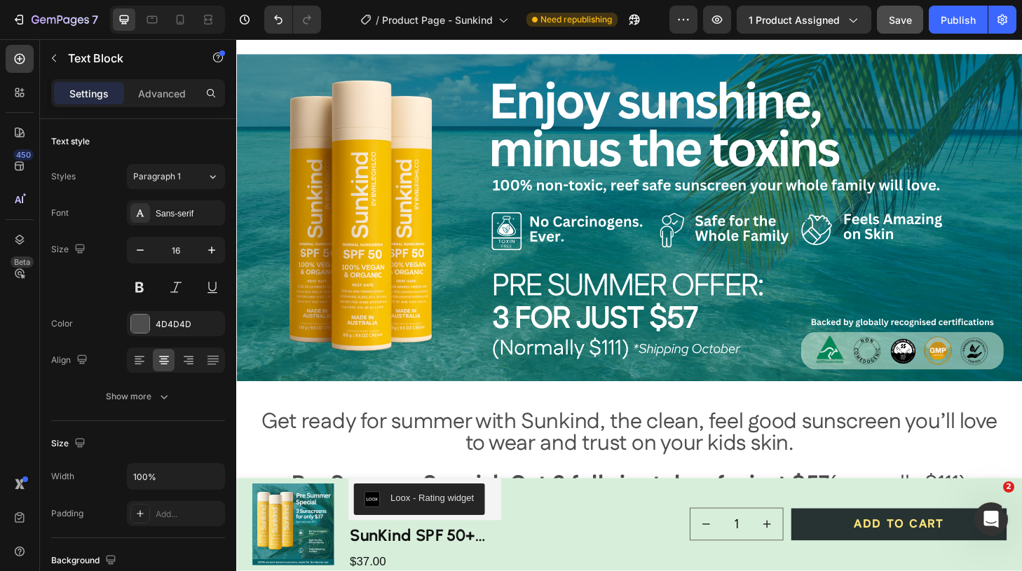
scroll to position [0, 0]
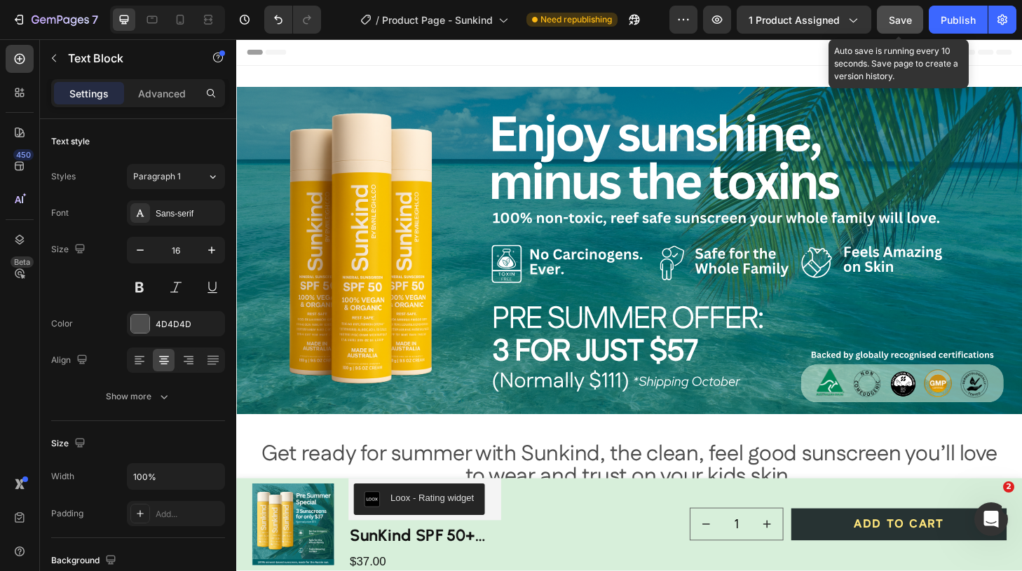
click at [905, 19] on span "Save" at bounding box center [900, 20] width 23 height 12
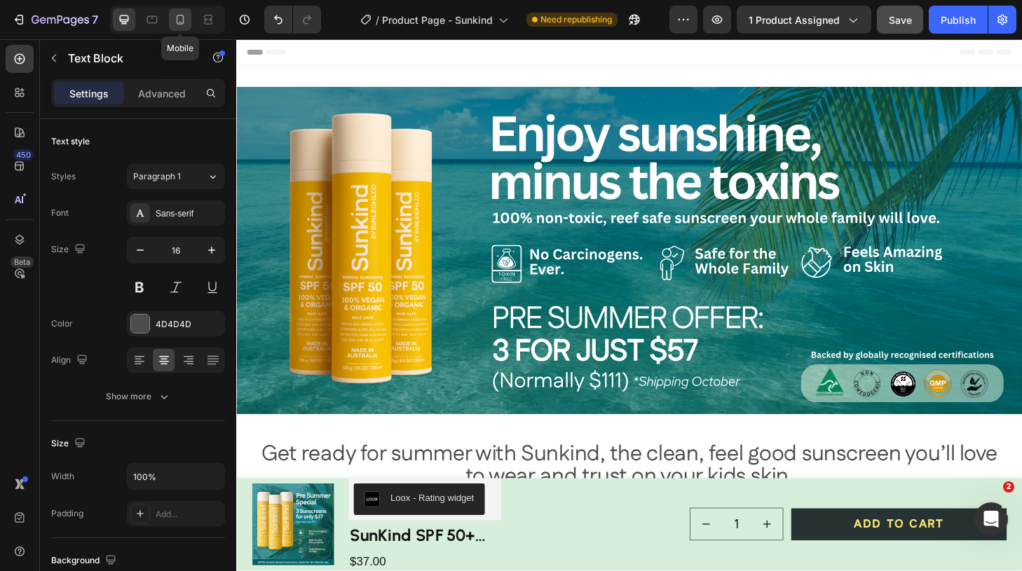
click at [181, 22] on icon at bounding box center [181, 20] width 8 height 10
type input "14"
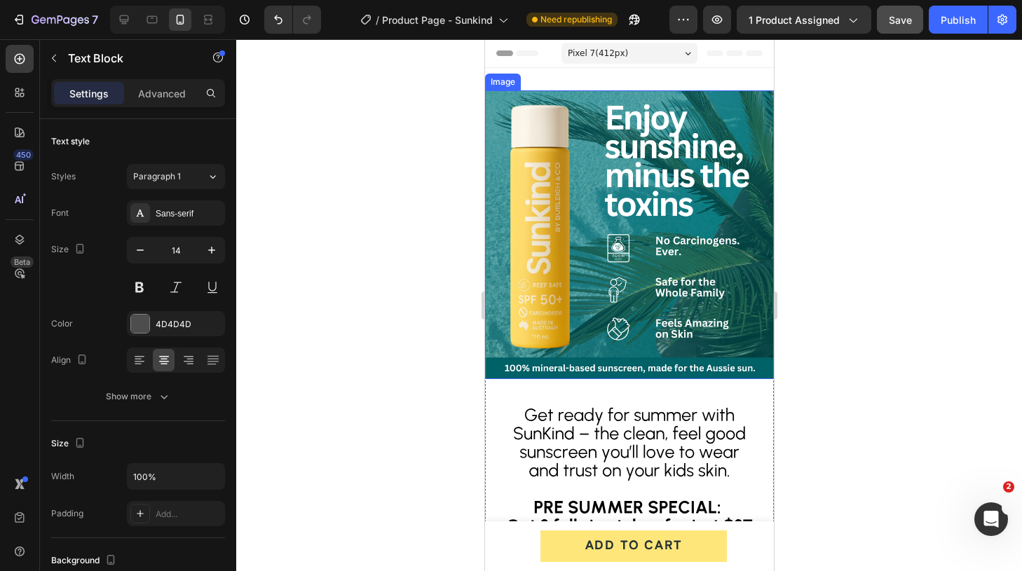
click at [586, 188] on img at bounding box center [628, 234] width 289 height 289
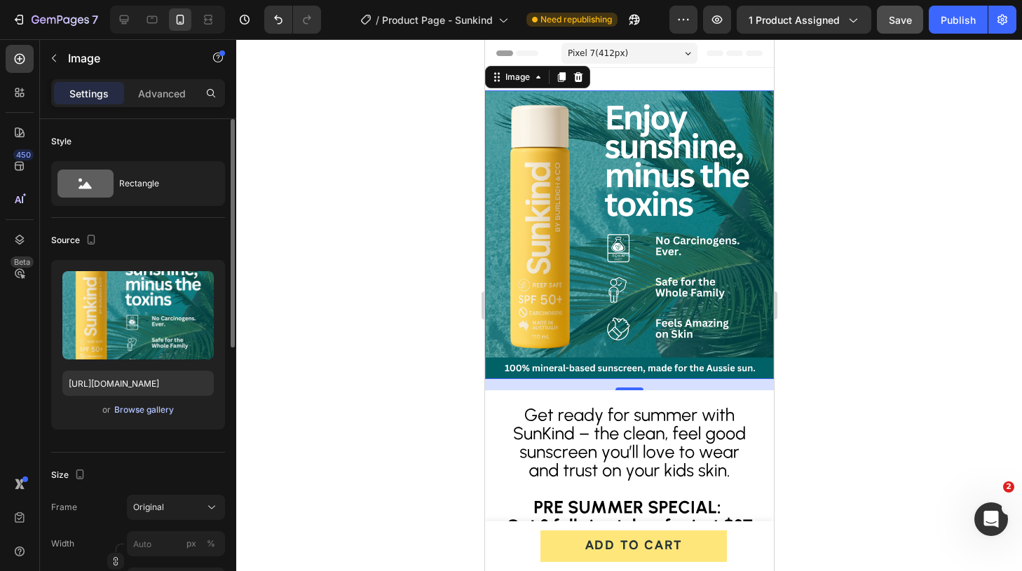
click at [138, 406] on div "Browse gallery" at bounding box center [144, 410] width 60 height 13
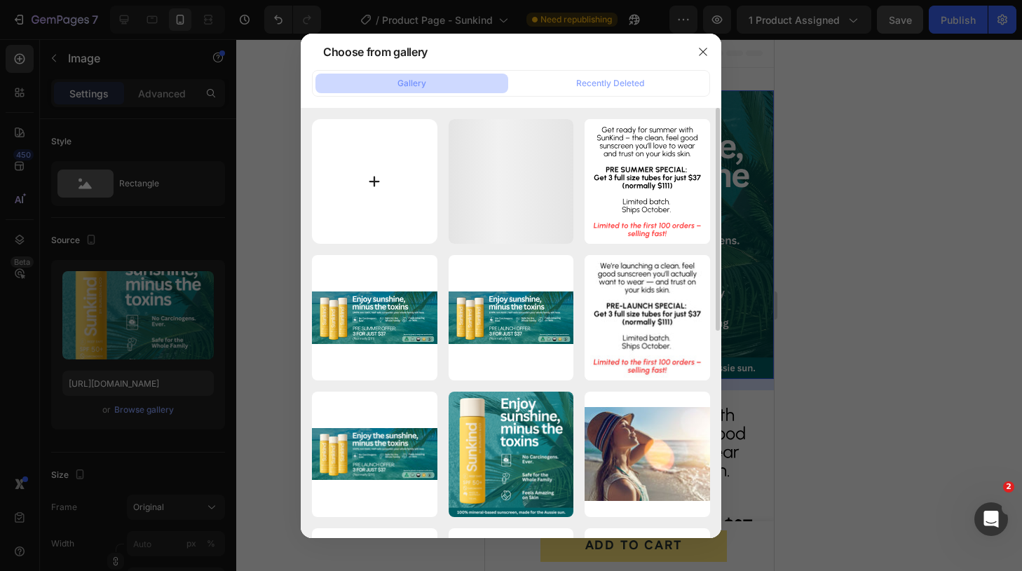
click at [370, 182] on input "file" at bounding box center [374, 181] width 125 height 125
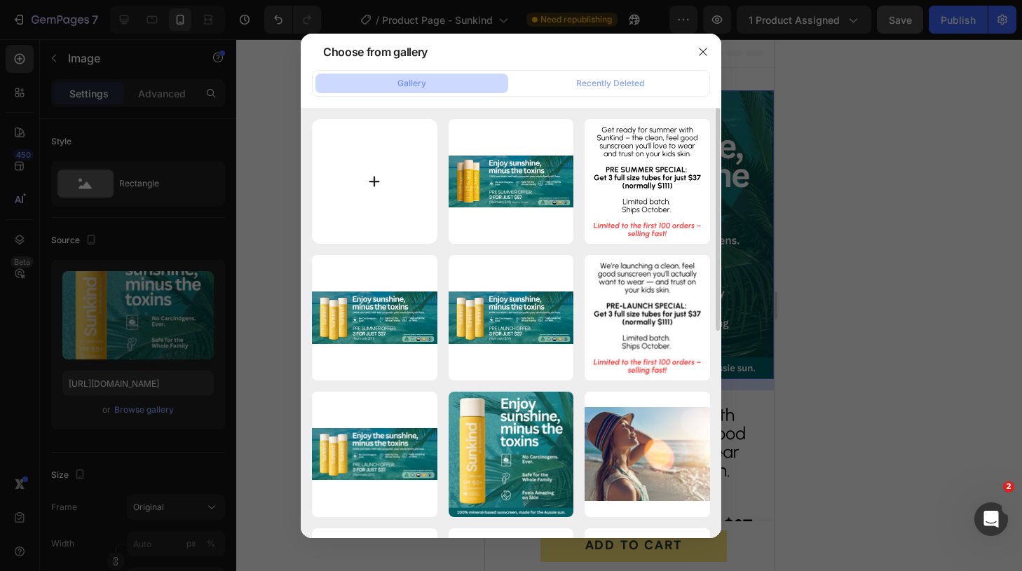
type input "C:\fakepath\new one.svg"
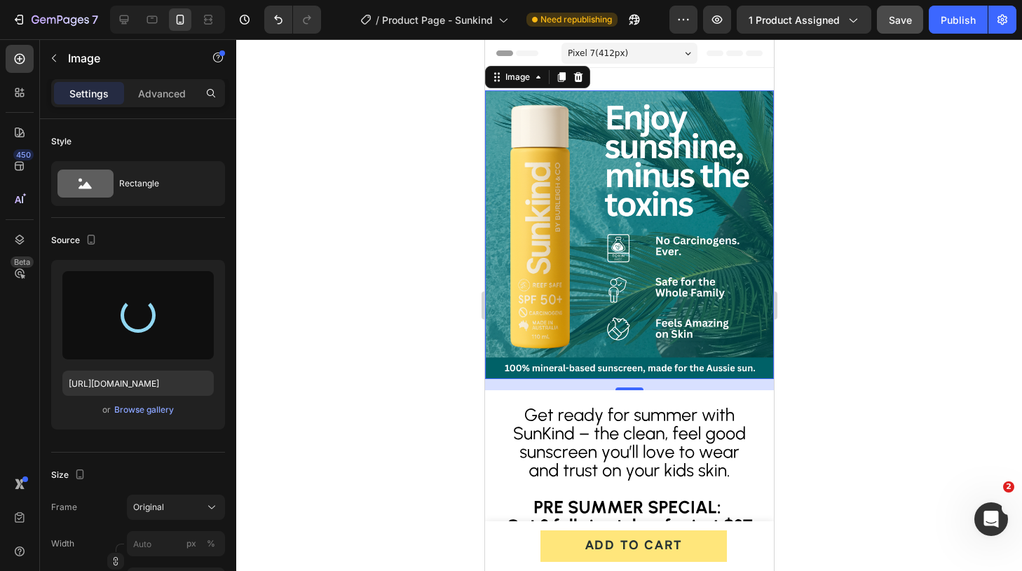
type input "[URL][DOMAIN_NAME]"
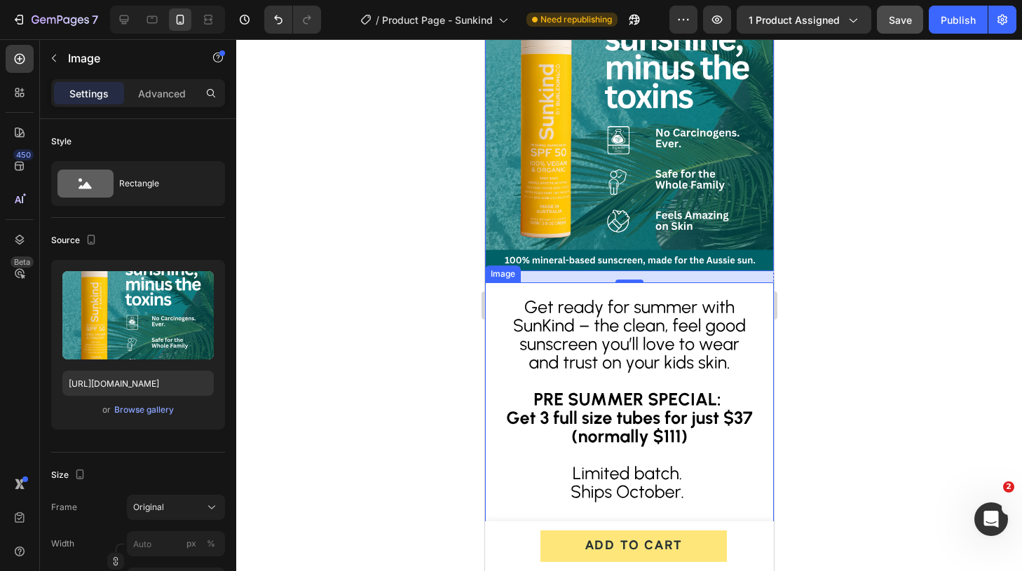
scroll to position [117, 0]
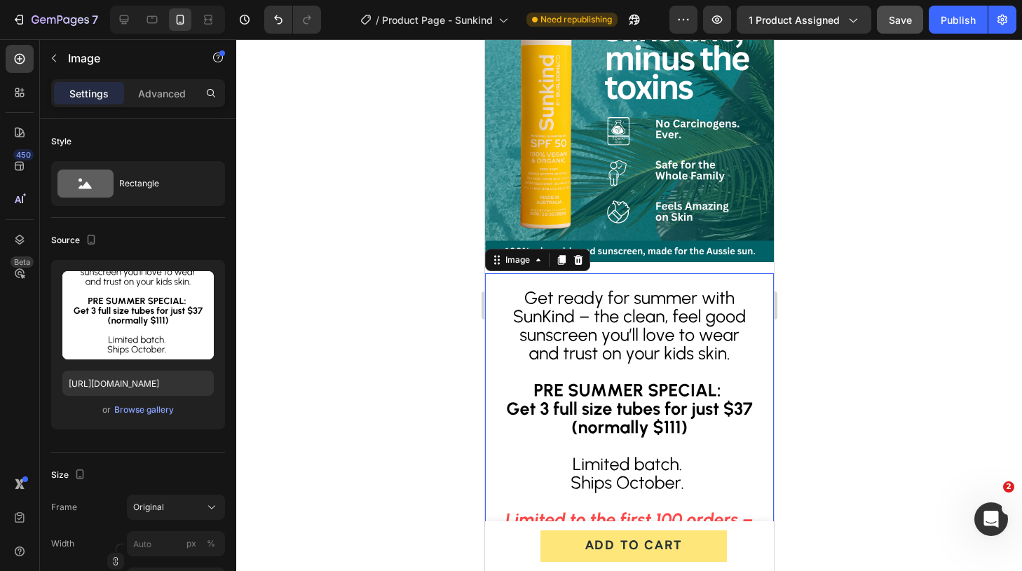
click at [547, 316] on img at bounding box center [628, 417] width 289 height 289
click at [139, 411] on div "Browse gallery" at bounding box center [144, 410] width 60 height 13
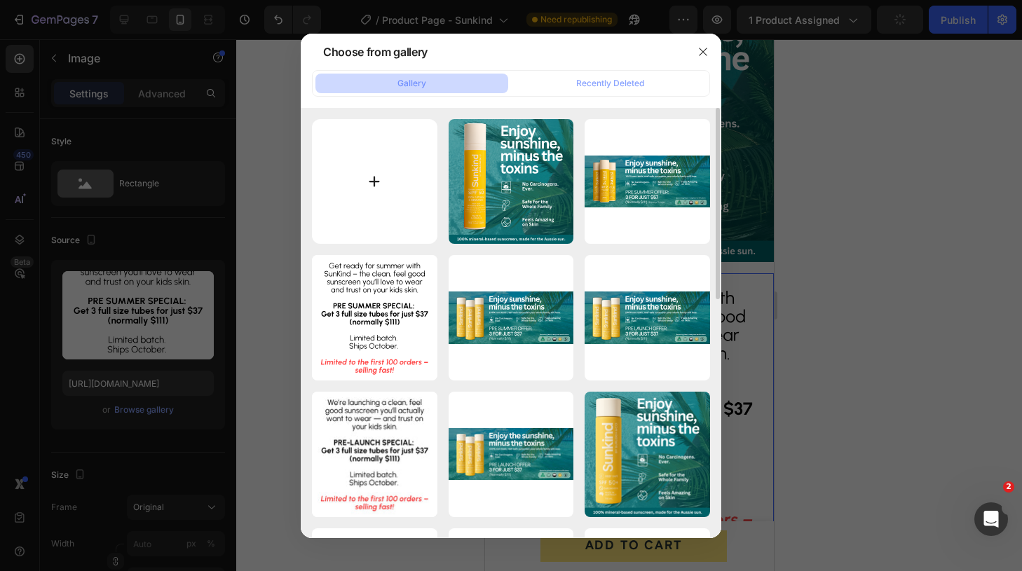
click at [385, 173] on input "file" at bounding box center [374, 181] width 125 height 125
type input "C:\fakepath\$57 mob.svg"
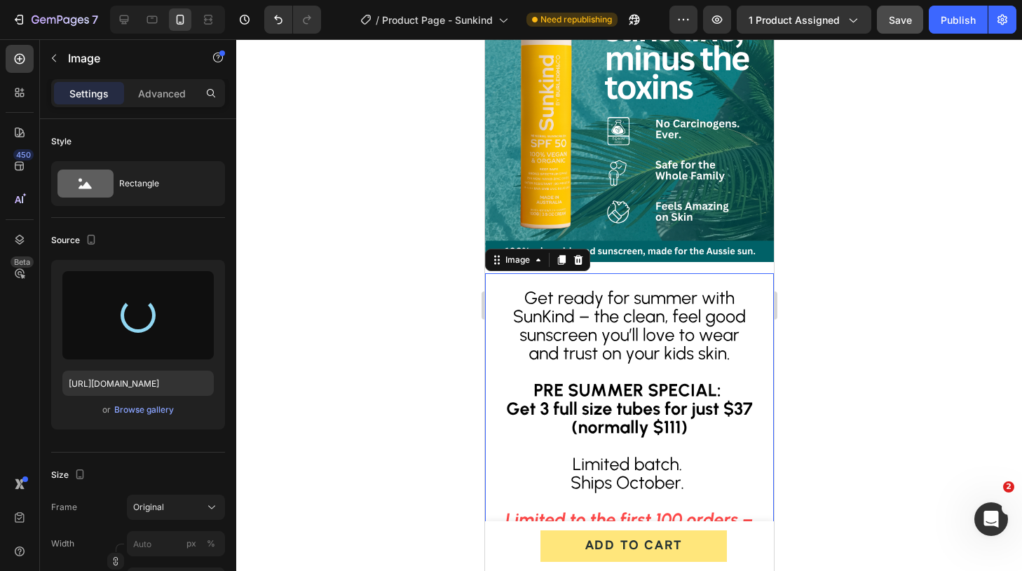
type input "[URL][DOMAIN_NAME]"
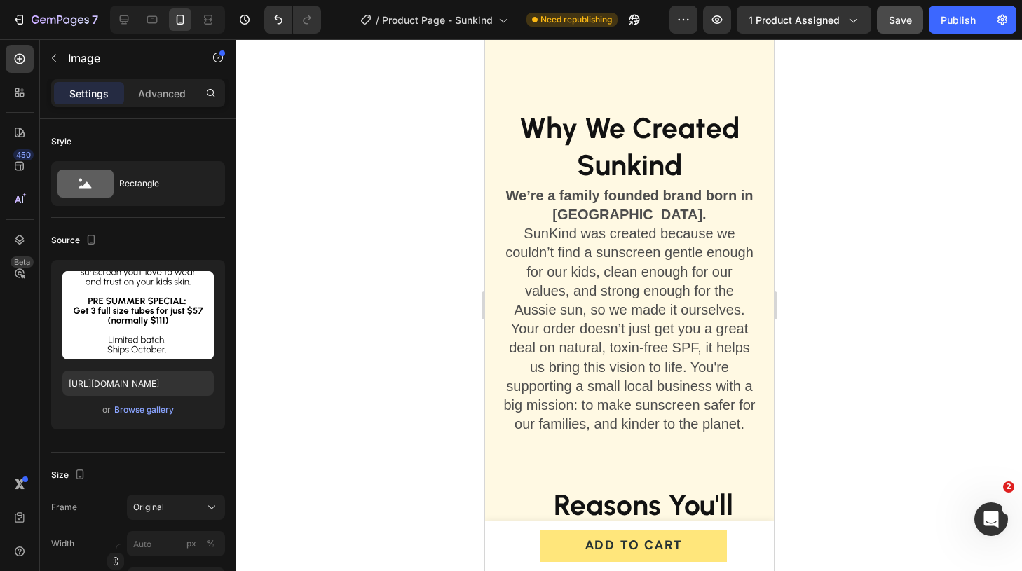
scroll to position [1614, 0]
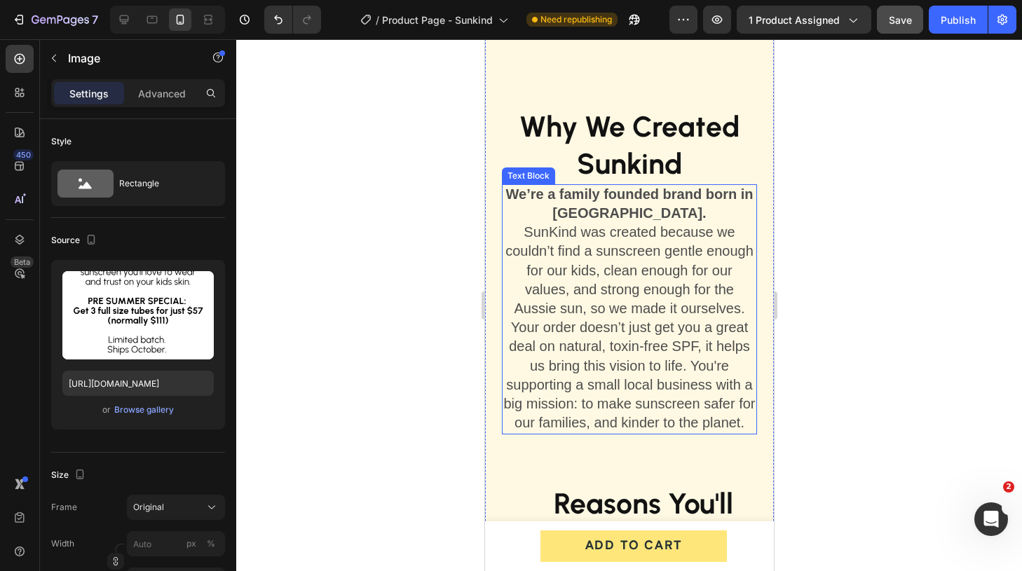
click at [644, 361] on span "Your order doesn’t just get you a great deal on natural, toxin-free SPF, it hel…" at bounding box center [628, 375] width 252 height 111
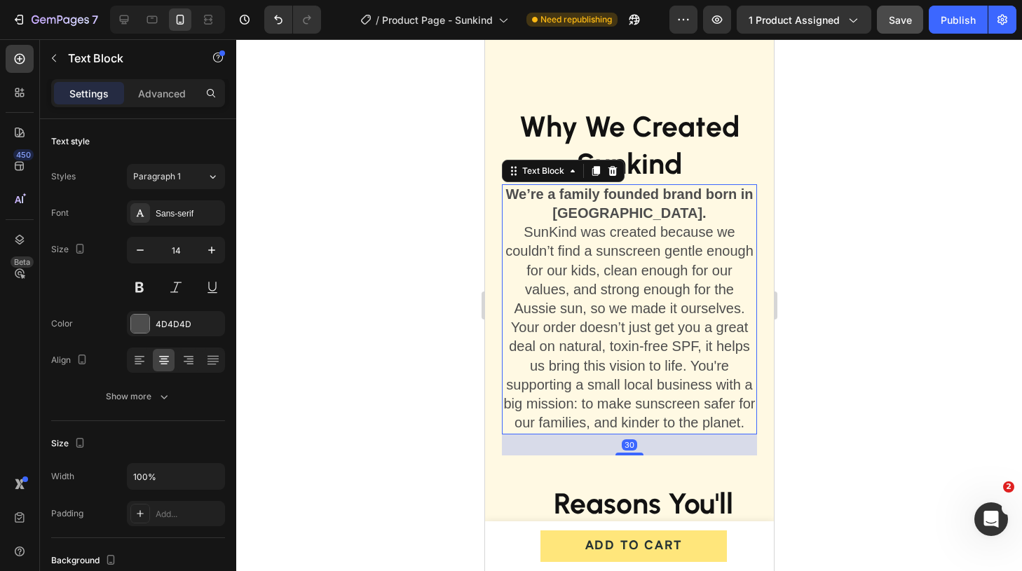
click at [644, 363] on span "Your order doesn’t just get you a great deal on natural, toxin-free SPF, it hel…" at bounding box center [628, 375] width 252 height 111
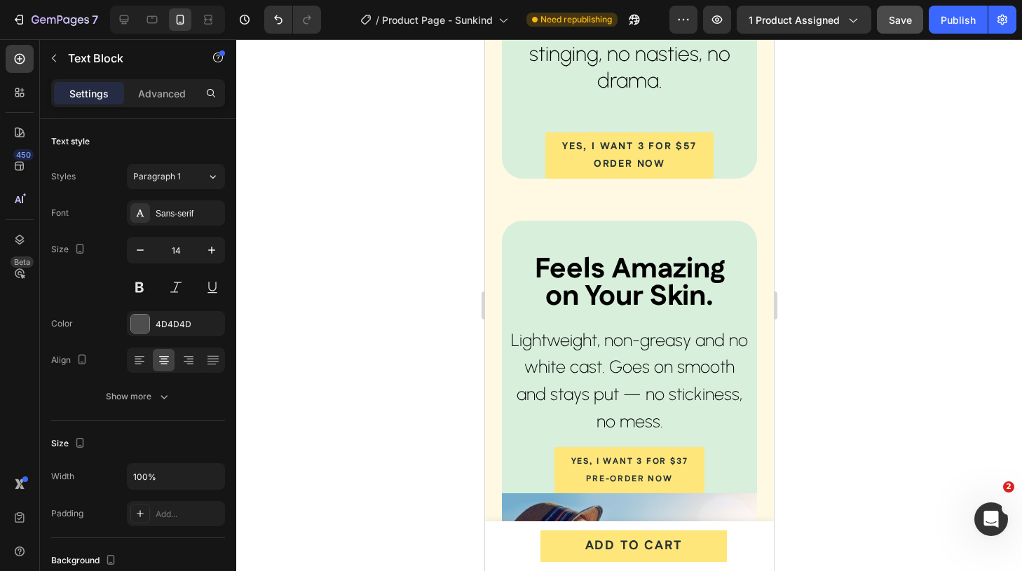
scroll to position [4544, 0]
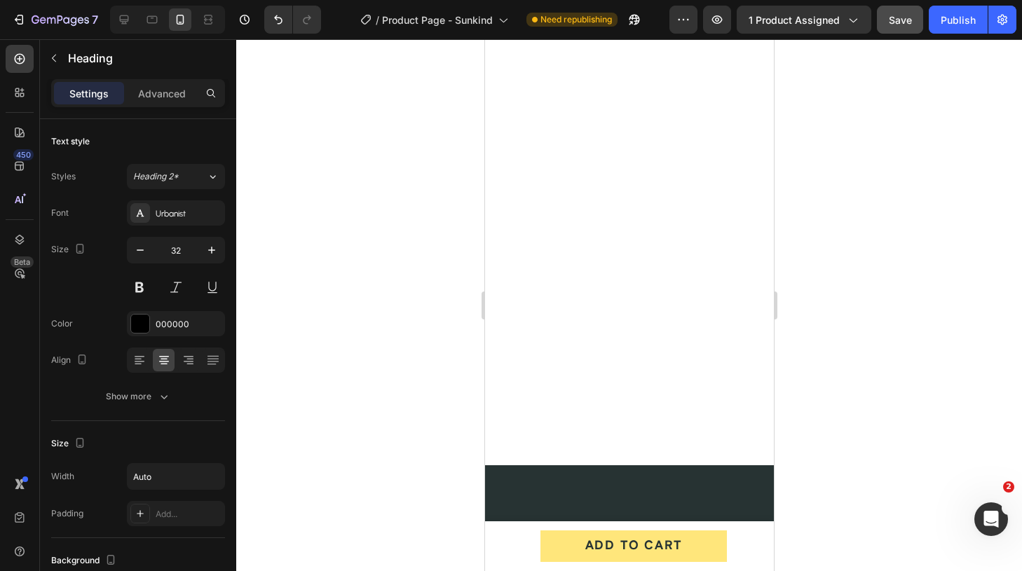
scroll to position [5556, 0]
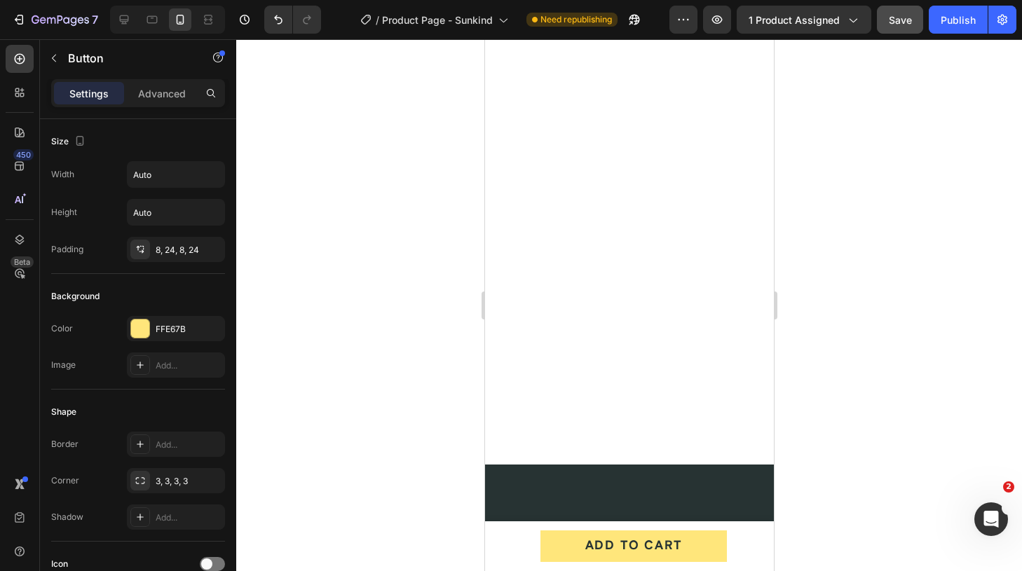
click at [821, 376] on div at bounding box center [629, 305] width 786 height 532
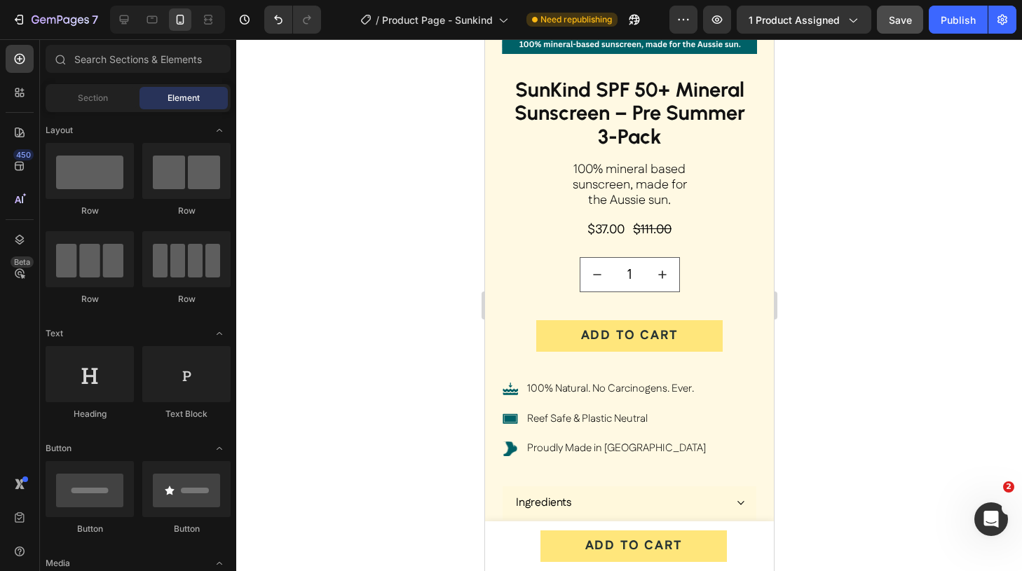
scroll to position [1543, 0]
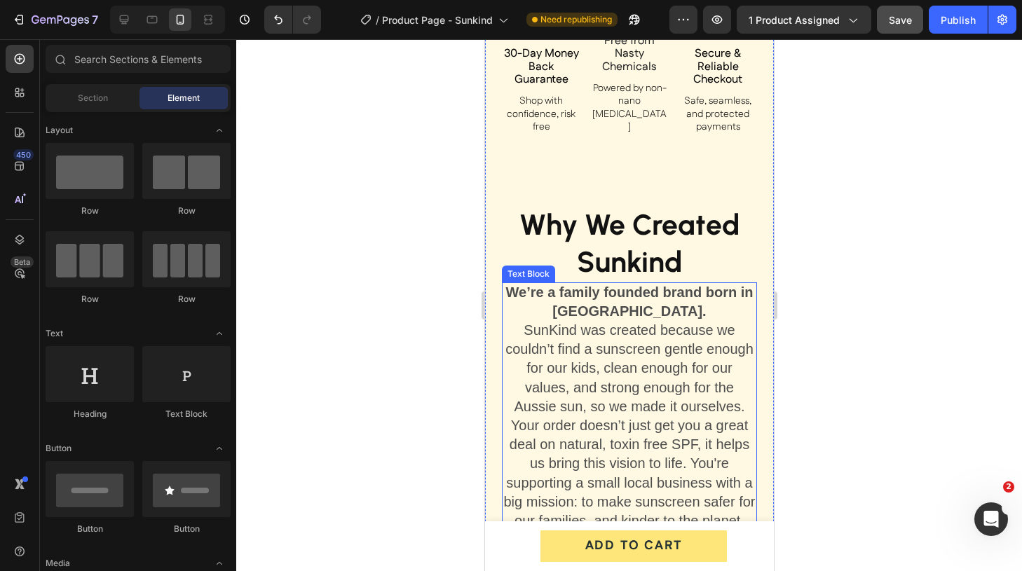
click at [559, 322] on span "SunKind was created because we couldn’t find a sunscreen gentle enough for our …" at bounding box center [629, 368] width 248 height 92
click at [556, 322] on span "SunKind was created because we couldn’t find a sunscreen gentle enough for our …" at bounding box center [629, 368] width 248 height 92
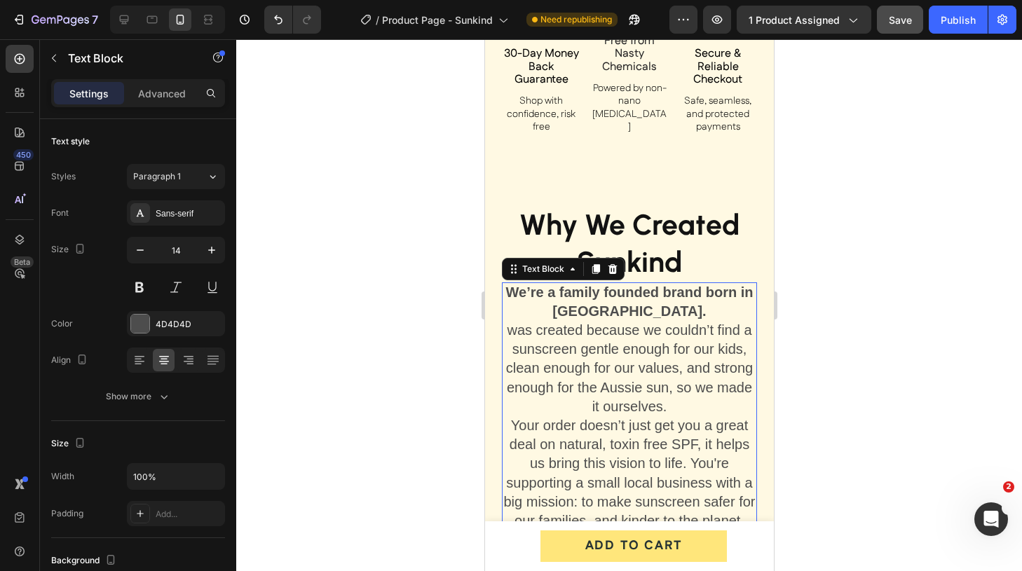
scroll to position [1578, 0]
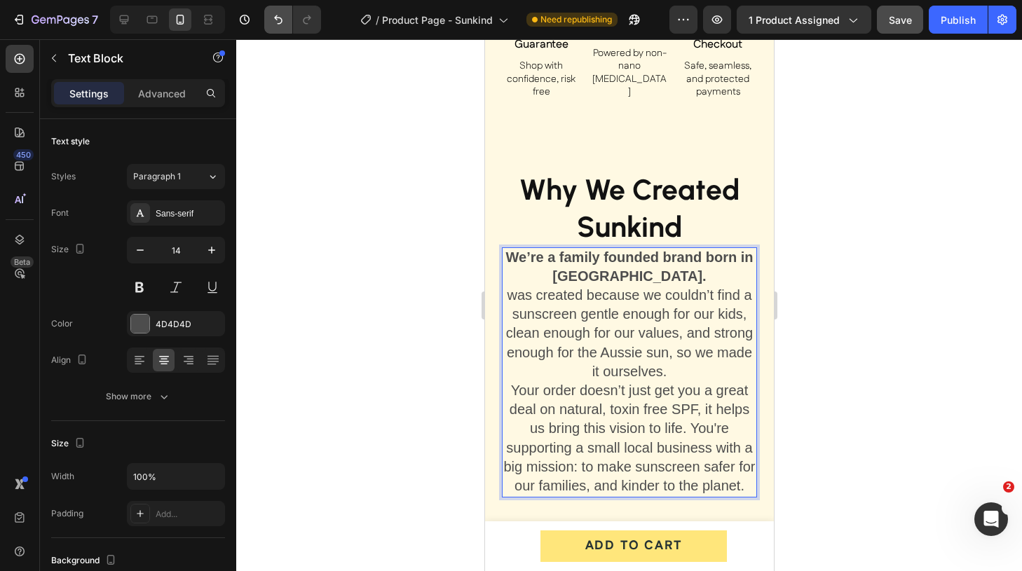
click at [279, 19] on icon "Undo/Redo" at bounding box center [278, 20] width 14 height 14
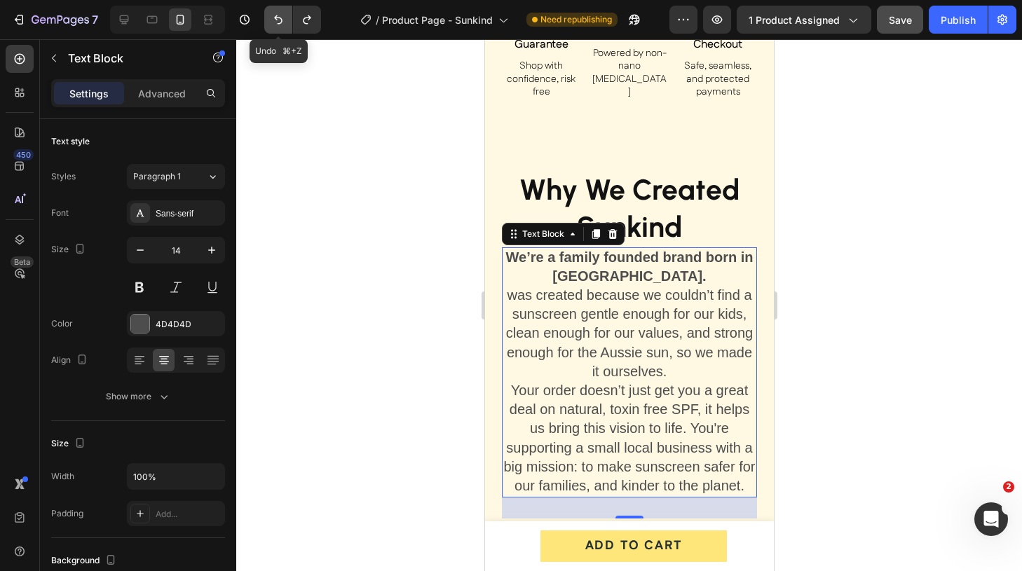
click at [277, 21] on icon "Undo/Redo" at bounding box center [278, 20] width 14 height 14
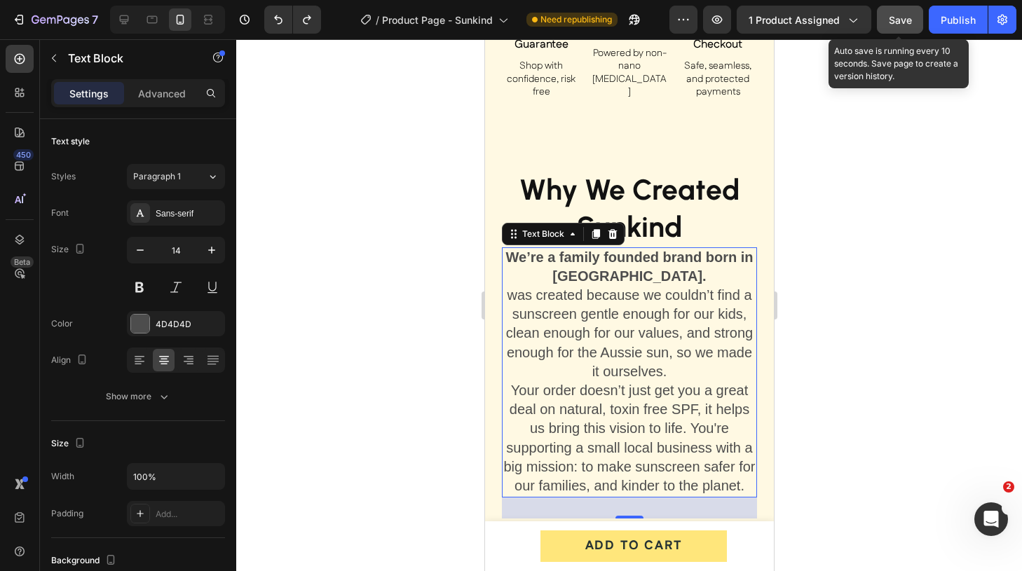
click at [903, 18] on span "Save" at bounding box center [900, 20] width 23 height 12
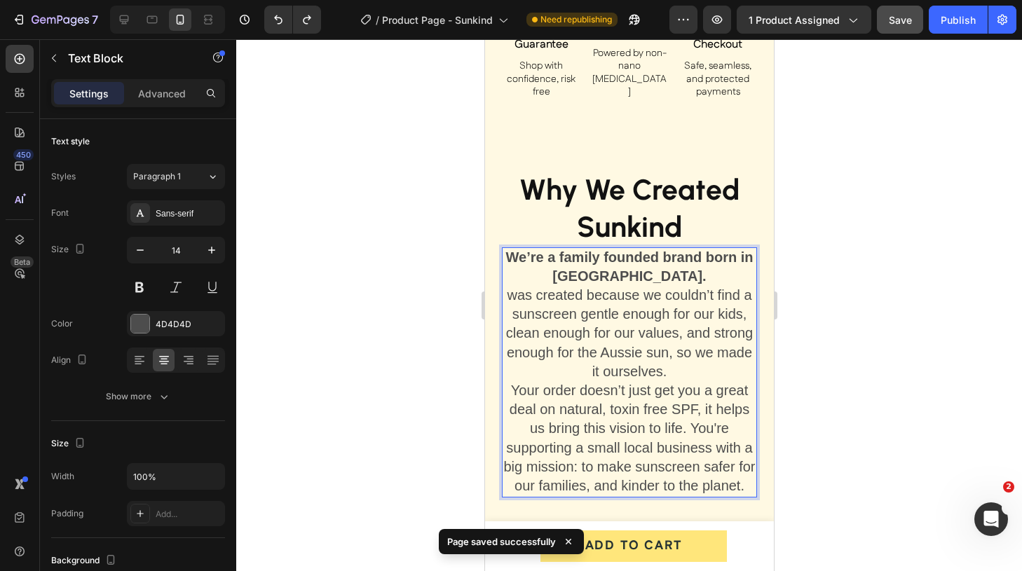
click at [511, 287] on span "was created because we couldn’t find a sunscreen gentle enough for our kids, cl…" at bounding box center [628, 333] width 247 height 92
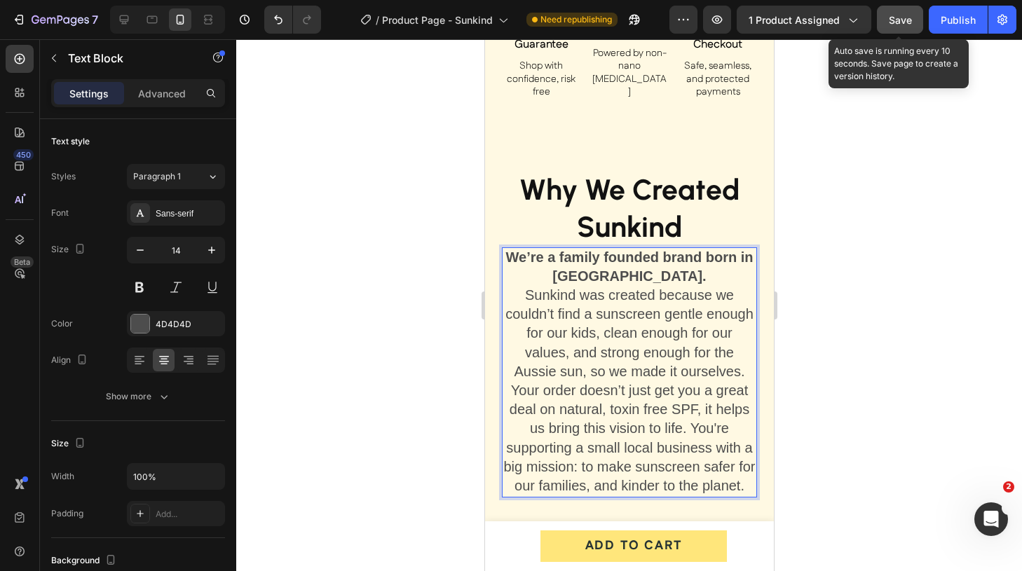
click at [901, 22] on span "Save" at bounding box center [900, 20] width 23 height 12
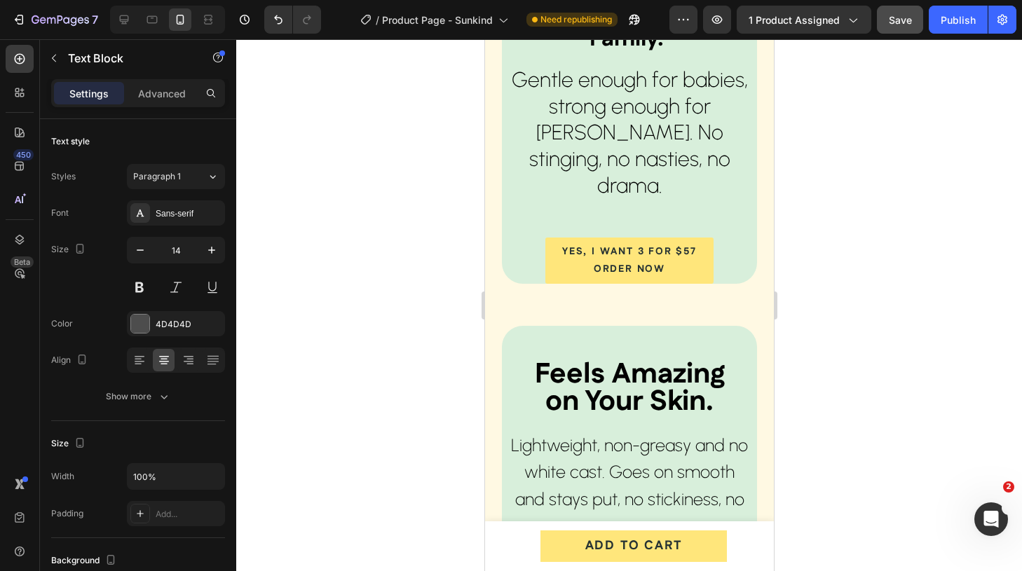
scroll to position [5638, 0]
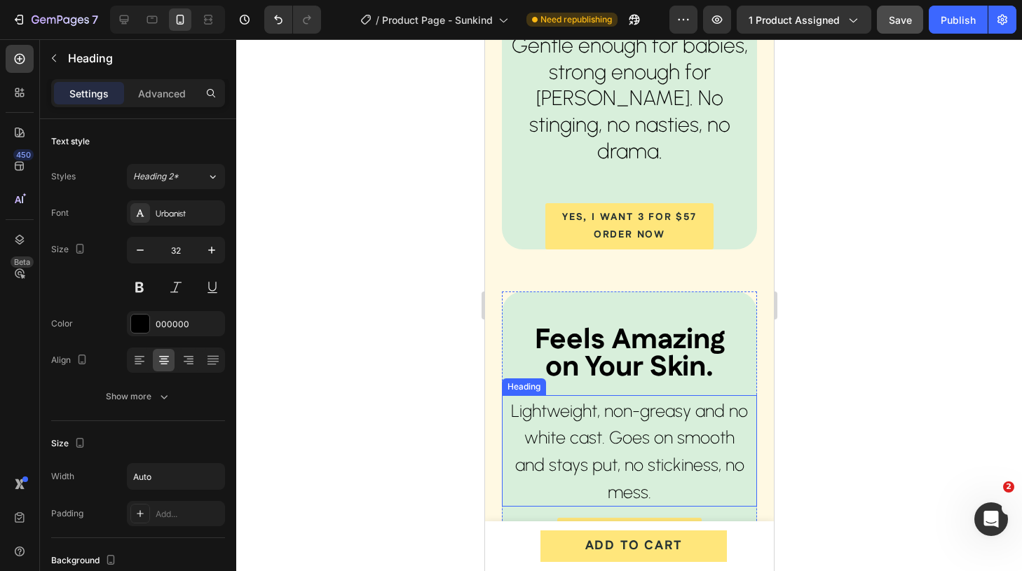
click at [643, 400] on span "Lightweight, non-greasy and no white cast. Goes on smooth and stays put, no sti…" at bounding box center [628, 451] width 237 height 102
click at [642, 400] on span "Lightweight, non-greasy and no white cast. Goes on smooth and stays put, no sti…" at bounding box center [628, 451] width 237 height 102
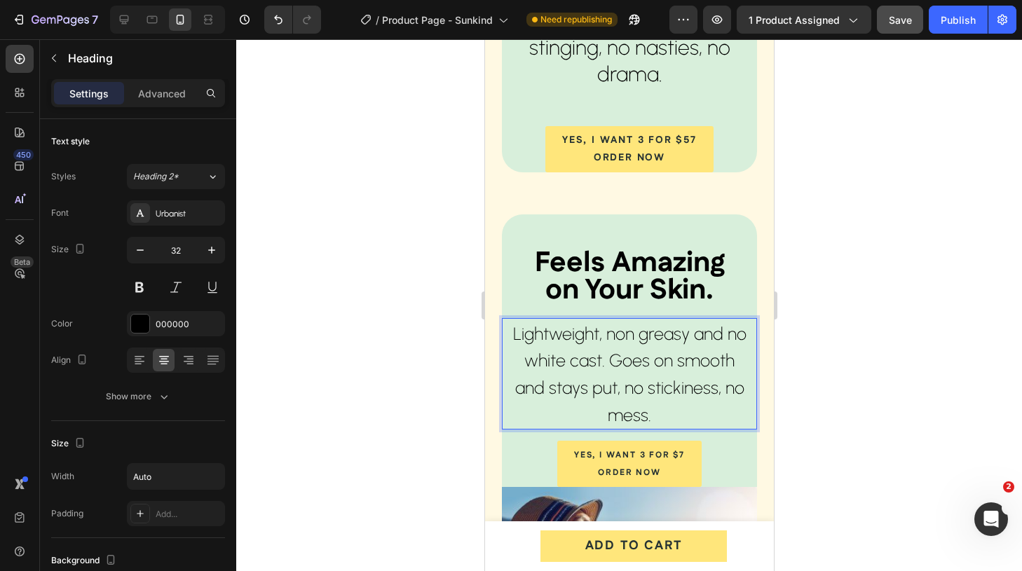
scroll to position [5722, 0]
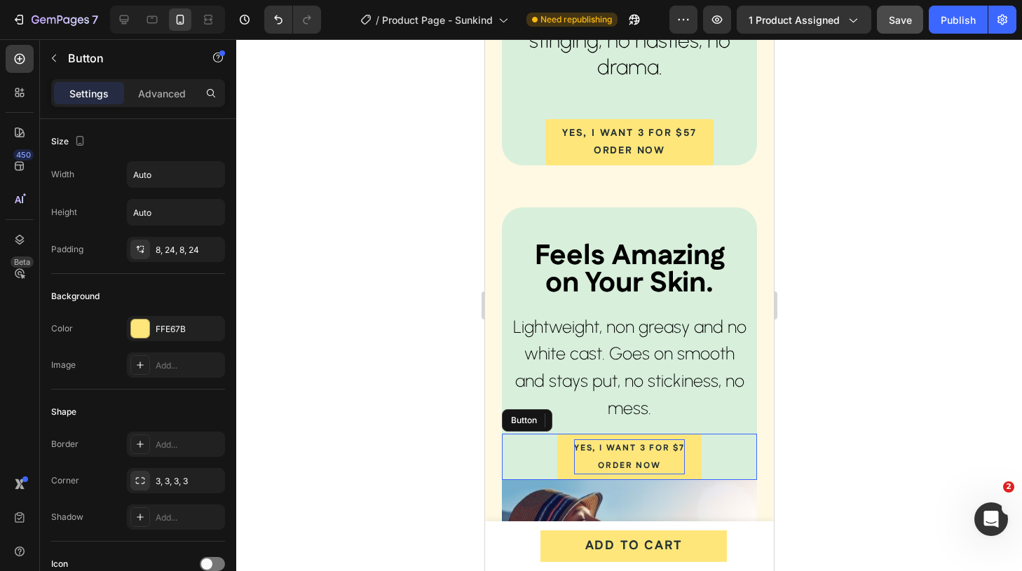
click at [678, 442] on span "Yes, I want 3 for $7" at bounding box center [628, 448] width 111 height 12
click at [734, 434] on div "Yes, I want 3 for $57 Order Now Button 0" at bounding box center [628, 457] width 255 height 46
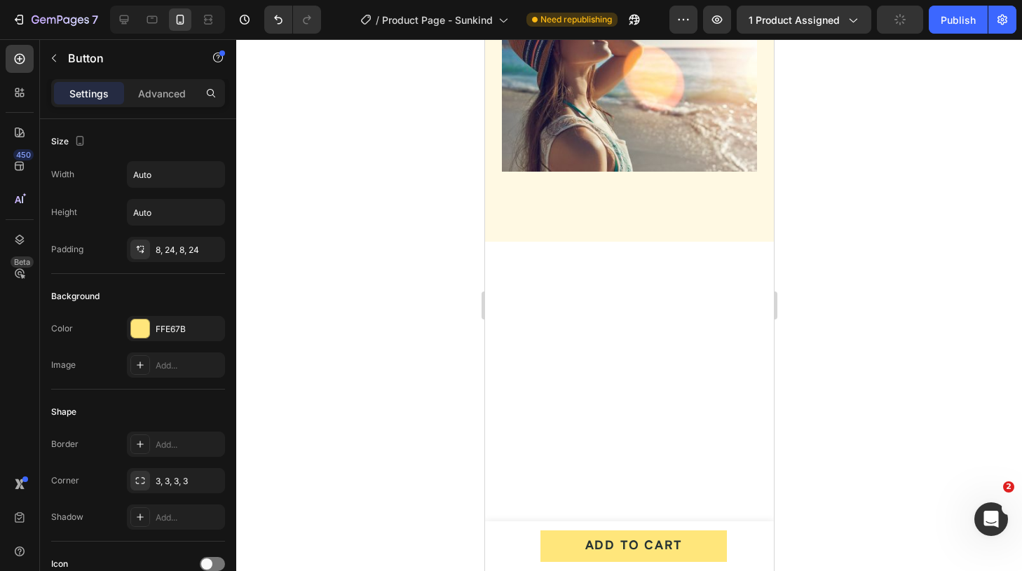
scroll to position [4630, 0]
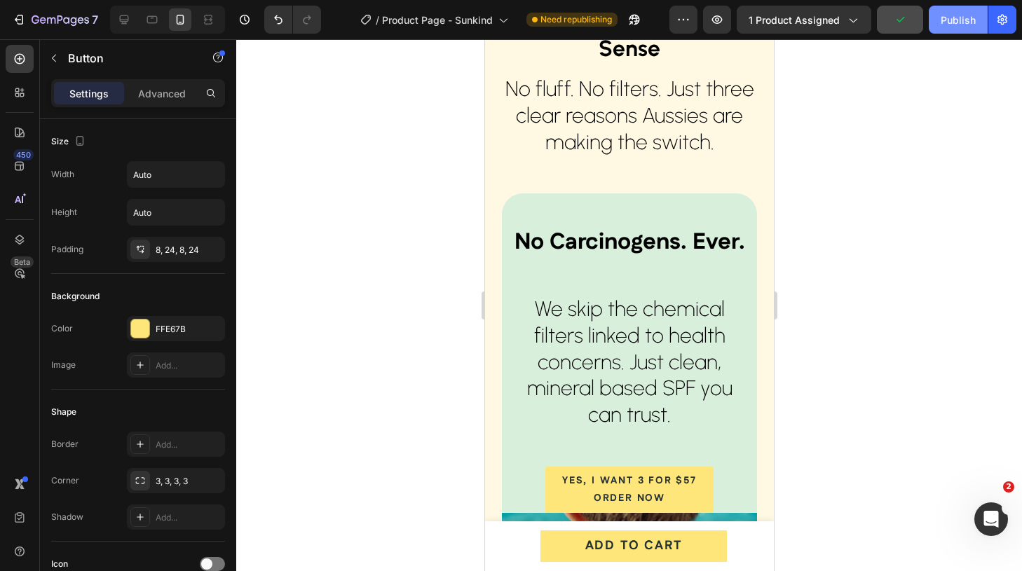
click at [967, 18] on div "Publish" at bounding box center [958, 20] width 35 height 15
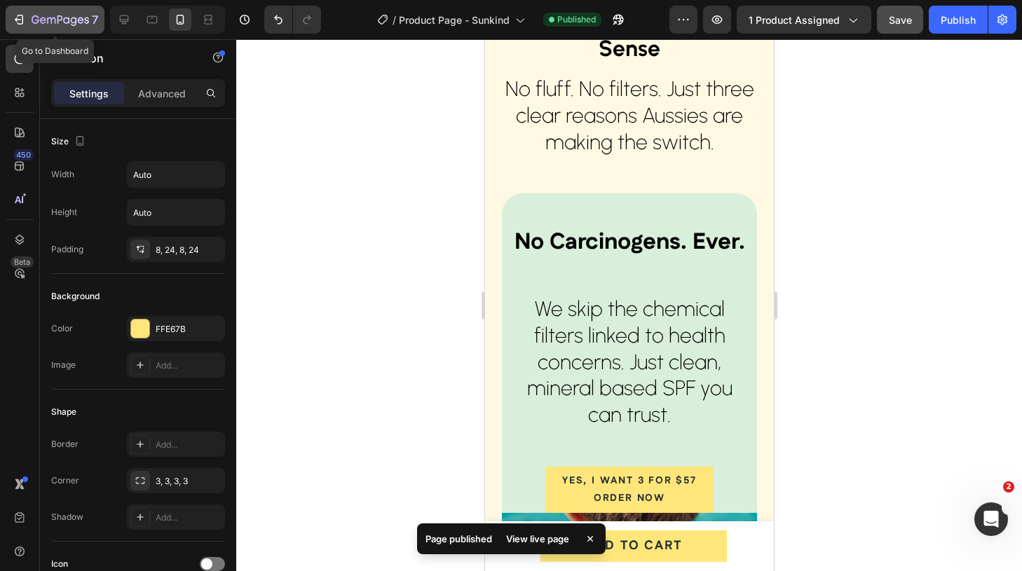
click at [18, 16] on icon "button" at bounding box center [21, 20] width 6 height 10
